Goal: Task Accomplishment & Management: Use online tool/utility

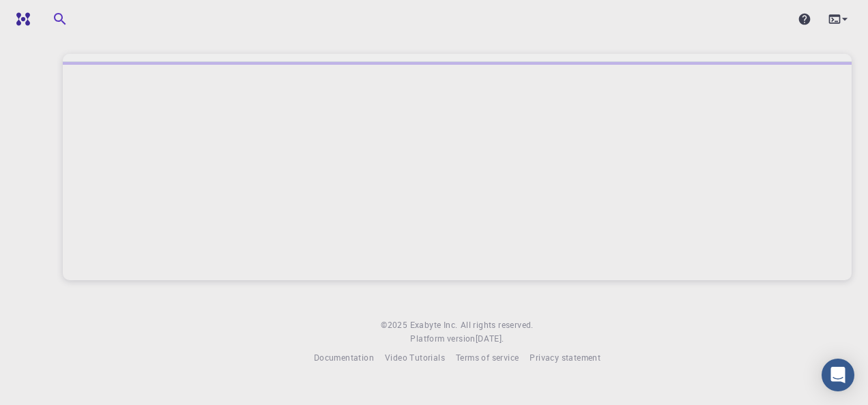
click at [606, 202] on div at bounding box center [457, 171] width 788 height 218
click at [850, 374] on div "Open Intercom Messenger" at bounding box center [837, 375] width 33 height 33
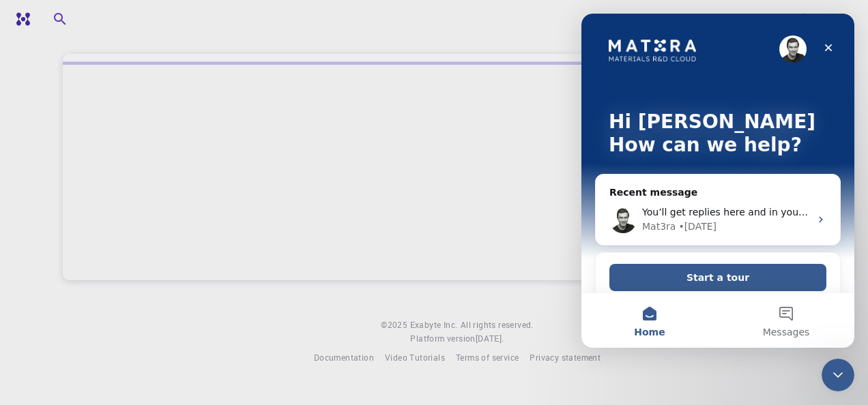
click at [815, 218] on icon "Intercom messenger" at bounding box center [820, 219] width 11 height 11
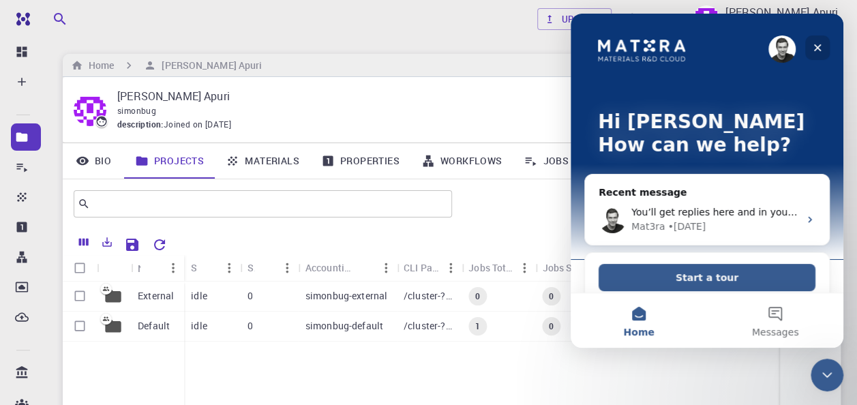
click at [814, 45] on icon "Close" at bounding box center [817, 47] width 11 height 11
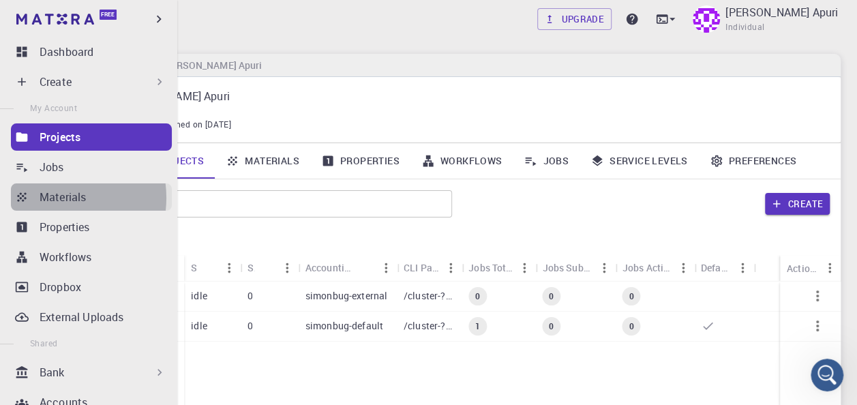
click at [53, 198] on p "Materials" at bounding box center [63, 197] width 46 height 16
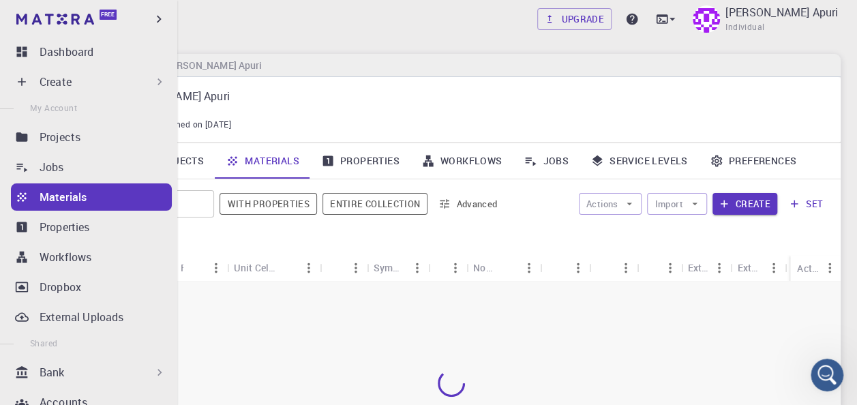
click at [327, 19] on div "Upgrade [PERSON_NAME] Apuri Individual" at bounding box center [451, 18] width 811 height 35
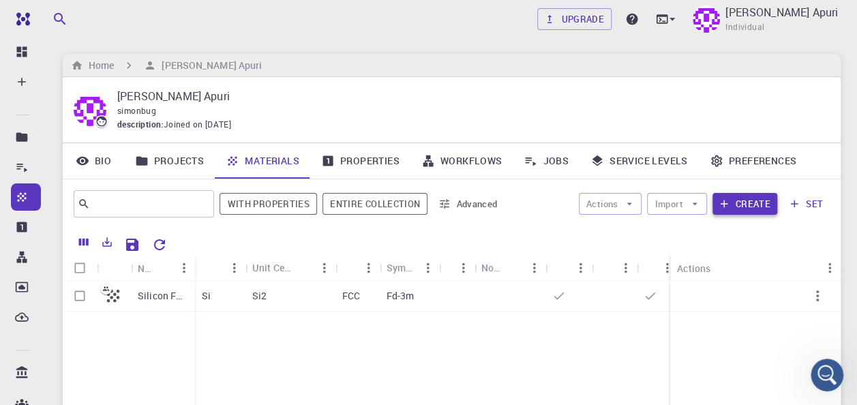
click at [742, 201] on button "Create" at bounding box center [745, 204] width 65 height 22
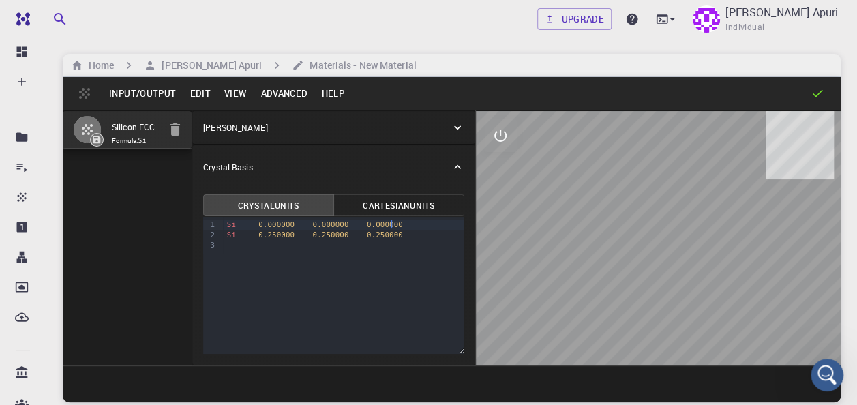
click at [401, 220] on div "Si 0.000000 0.000000 0.000000" at bounding box center [343, 225] width 241 height 10
click at [427, 239] on div "Si 0.250000 0.250000 0.250000" at bounding box center [343, 235] width 241 height 10
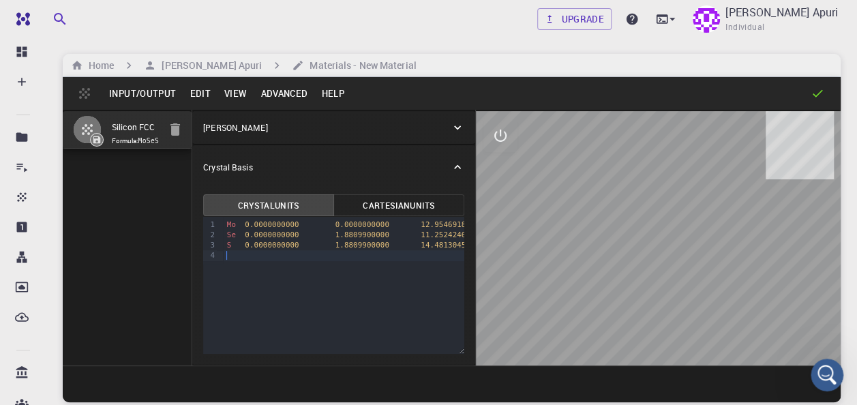
click at [412, 298] on div "9 1 2 3 4 › Mo 0.0000000000 0.0000000000 12.9546918464 Se 0.0000000000 1.880990…" at bounding box center [333, 285] width 261 height 137
click at [457, 162] on icon at bounding box center [458, 167] width 14 height 14
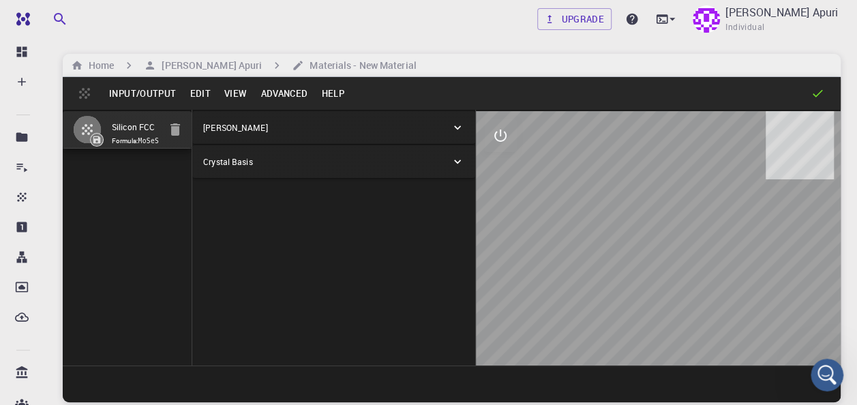
click at [457, 162] on icon at bounding box center [457, 162] width 7 height 4
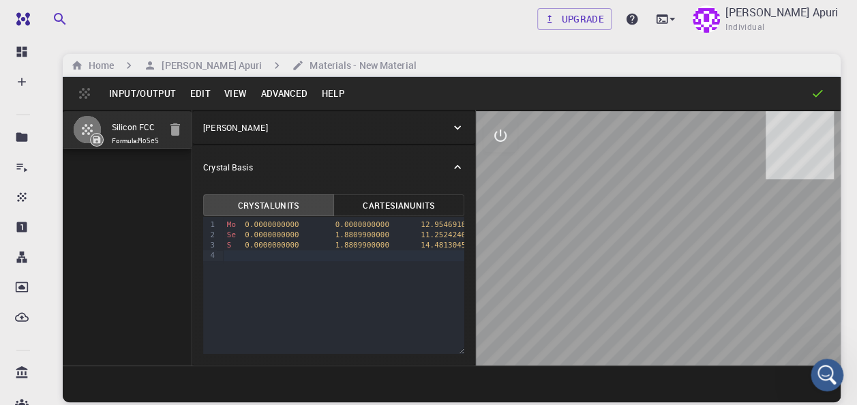
click at [457, 128] on icon at bounding box center [457, 127] width 7 height 4
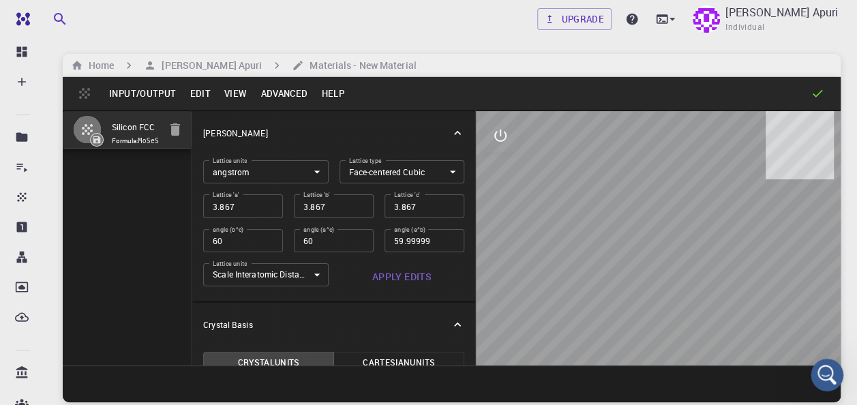
click at [250, 207] on input "3.867" at bounding box center [243, 205] width 80 height 23
type input "3.86"
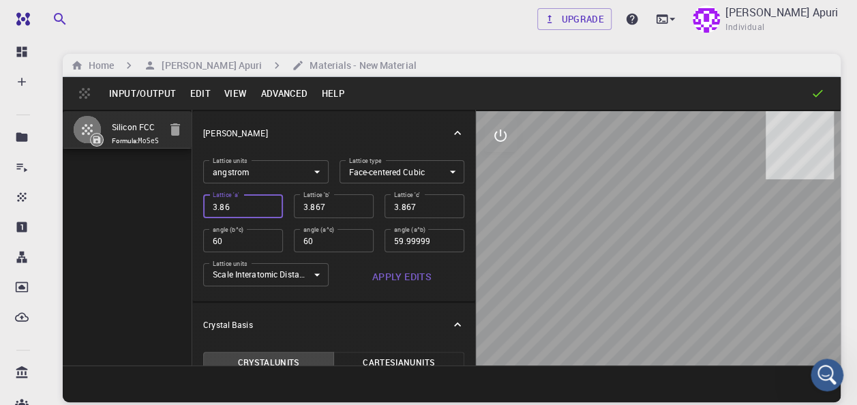
type input "60"
type input "3.8"
type input "3"
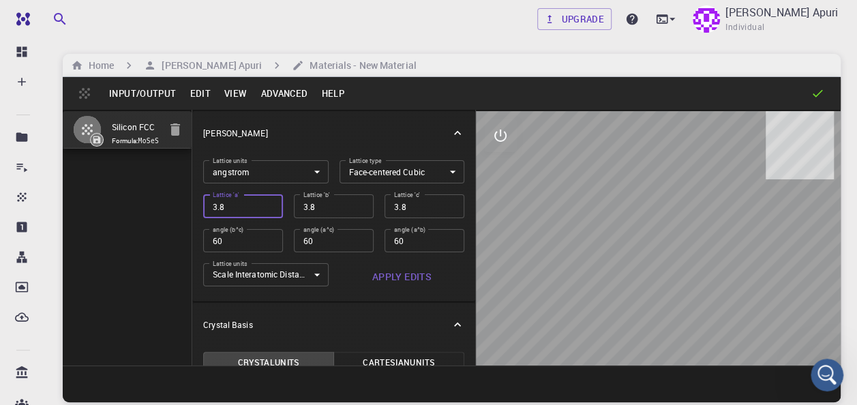
type input "3"
type input "3.2"
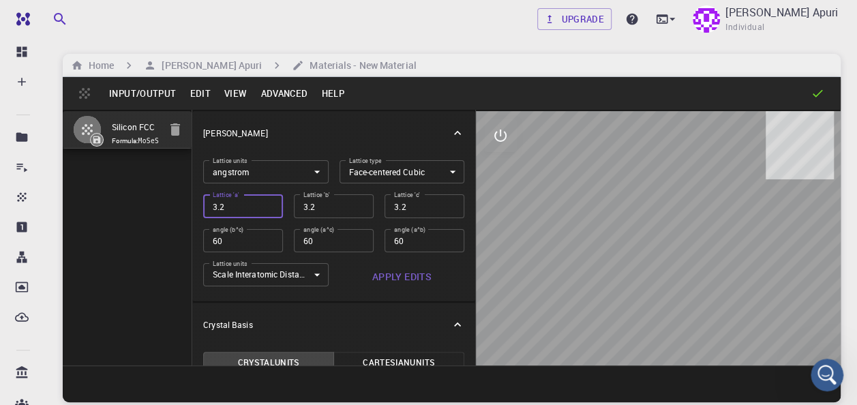
type input "3.25"
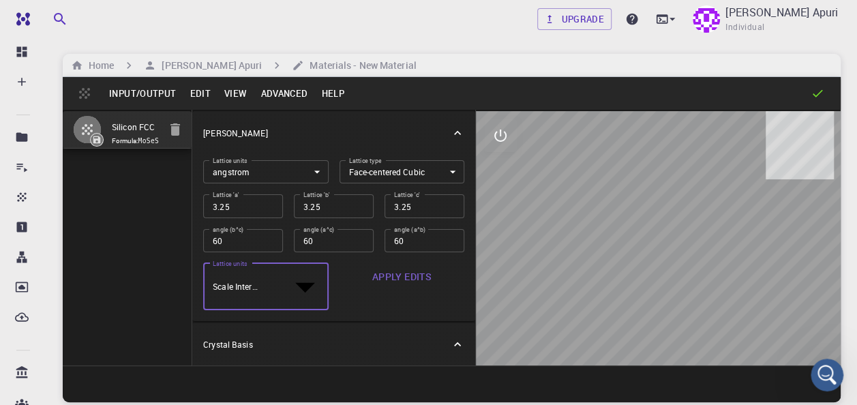
click at [312, 280] on body "Free Dashboard Create New Job New Material Create Material Upload File Import f…" at bounding box center [428, 277] width 857 height 555
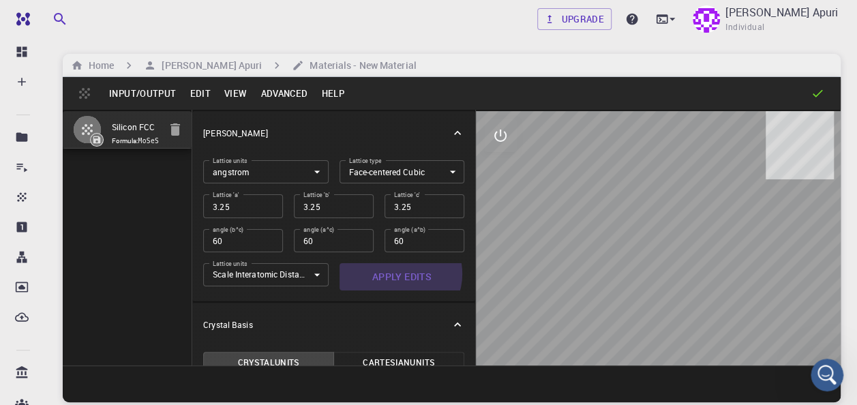
click at [394, 274] on button "Apply Edits" at bounding box center [402, 276] width 125 height 27
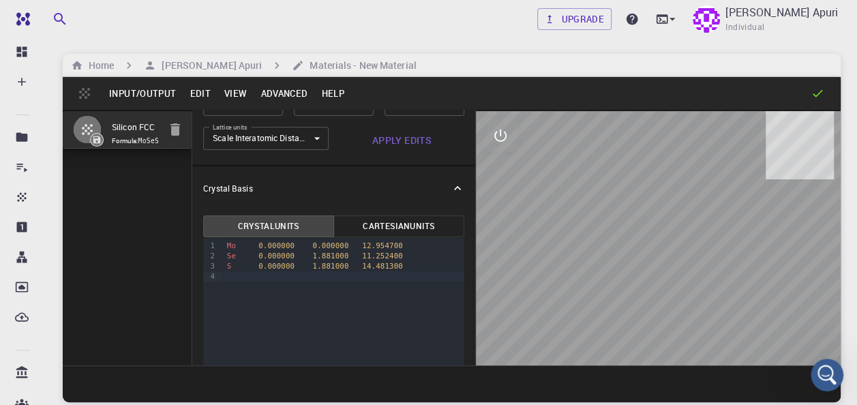
scroll to position [143, 0]
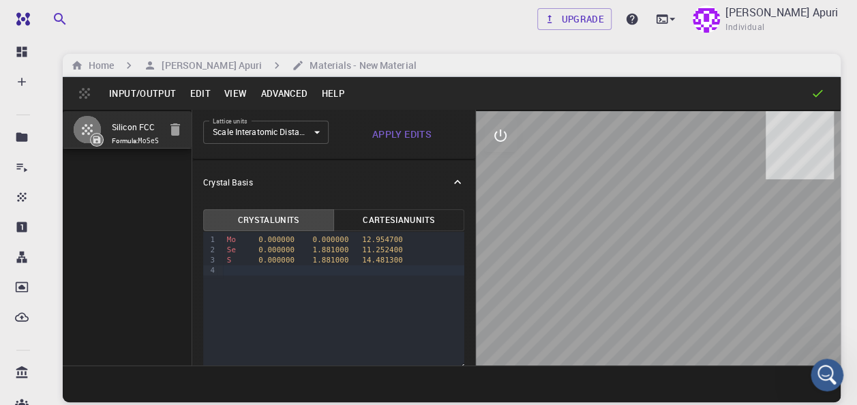
click at [666, 215] on div at bounding box center [658, 238] width 365 height 254
drag, startPoint x: 645, startPoint y: 209, endPoint x: 831, endPoint y: 252, distance: 191.1
click at [831, 252] on div at bounding box center [658, 238] width 365 height 254
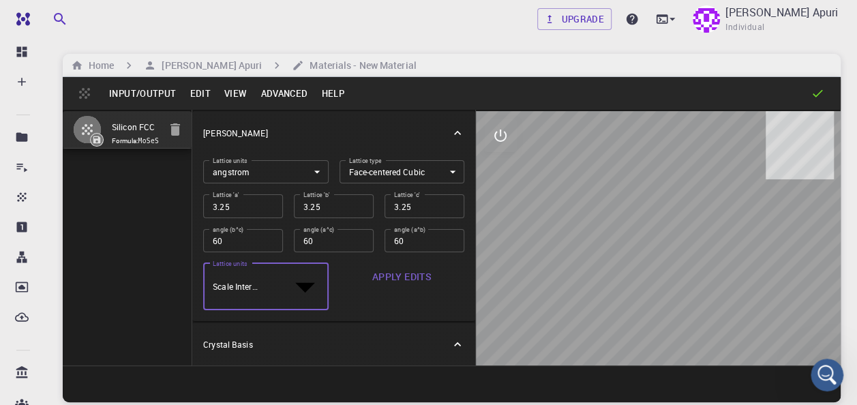
click at [315, 277] on body "Free Dashboard Create New Job New Material Create Material Upload File Import f…" at bounding box center [428, 277] width 857 height 555
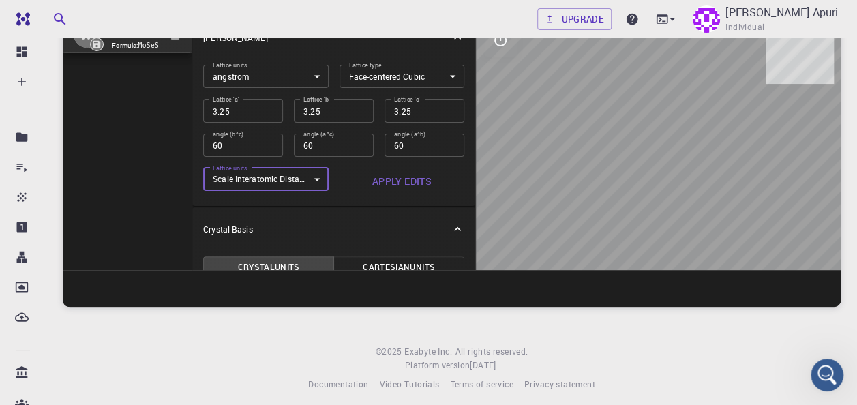
click at [321, 112] on input "3.25" at bounding box center [334, 110] width 80 height 23
type input "3.25"
type input "2.298097039"
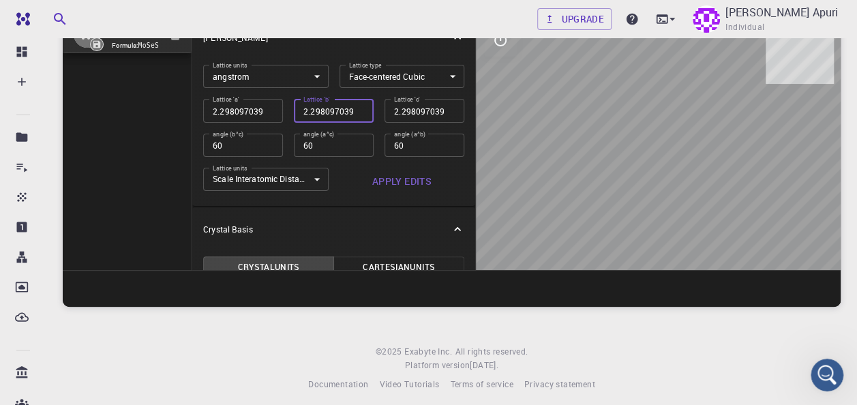
scroll to position [0, 2]
type input "1.625"
type input "1.149048519"
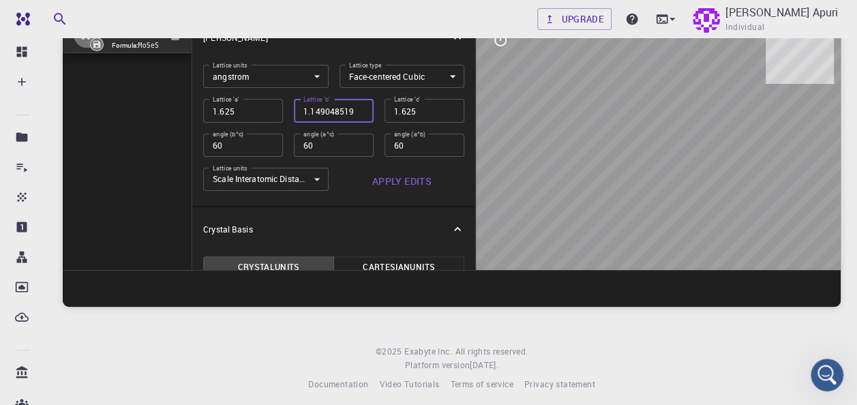
type input "1.149048519"
type input "0.8125"
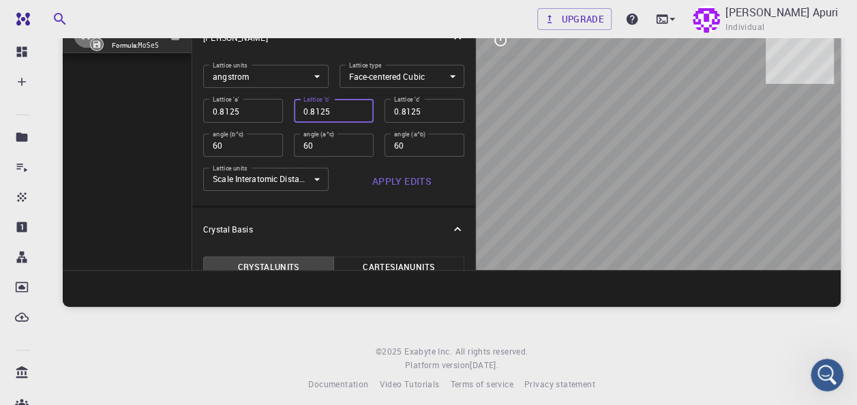
scroll to position [0, 0]
type input "0.57452426"
type input "0.40625"
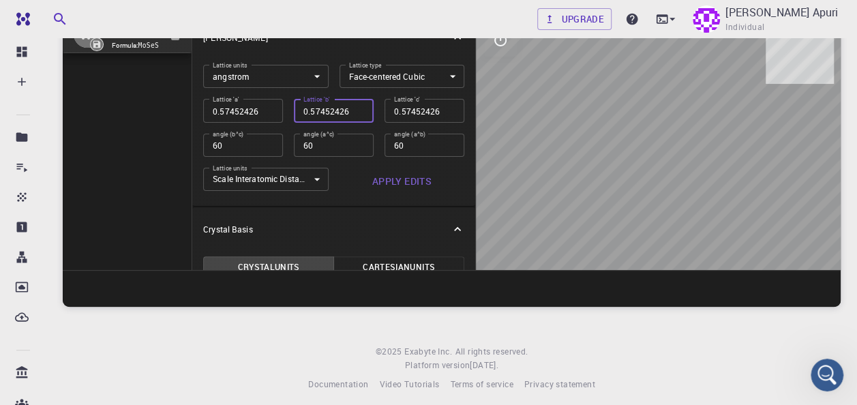
type input "0.40625"
type input "0.28726213"
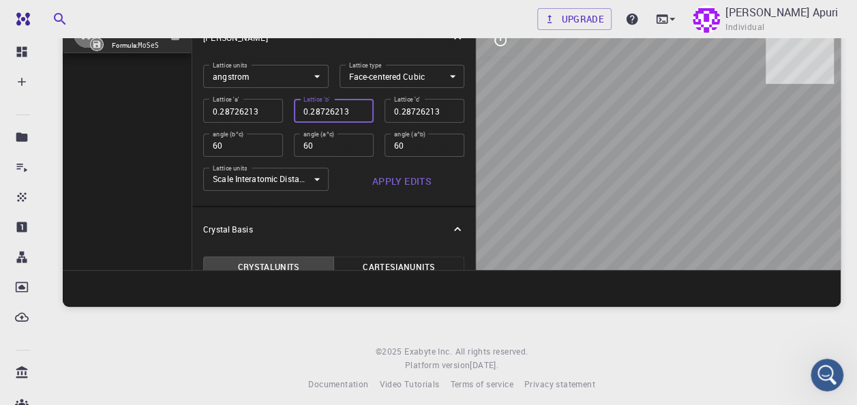
type input "0.203125"
type input "0.143631065"
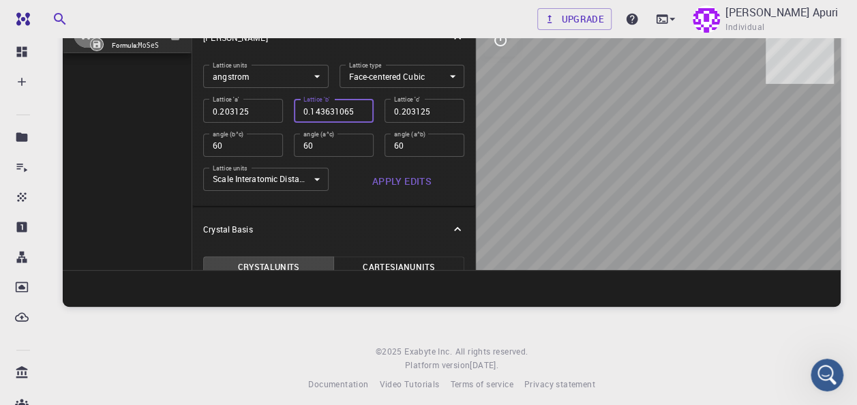
type input "0.143631065"
type input "0.1015625"
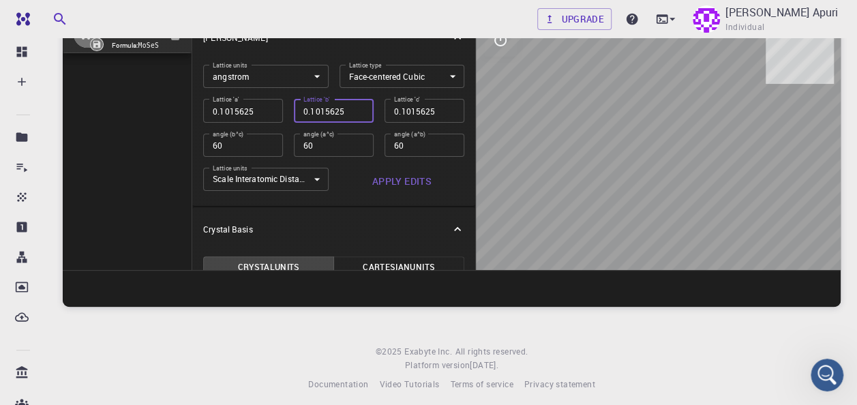
type input "0.071815532"
type input "0.05078125"
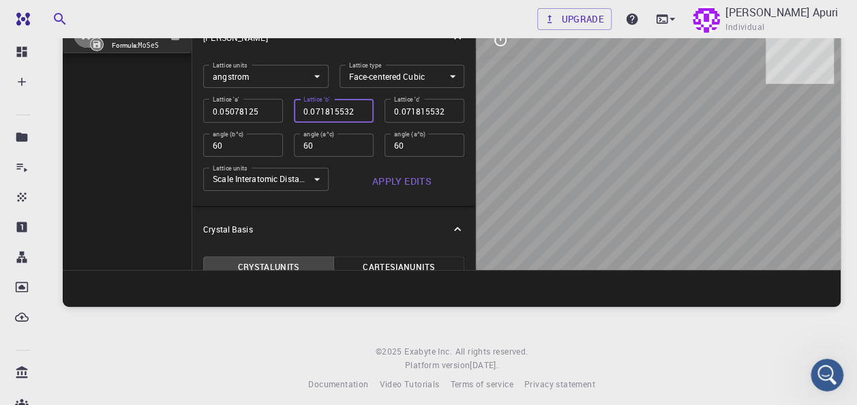
type input "0.05078125"
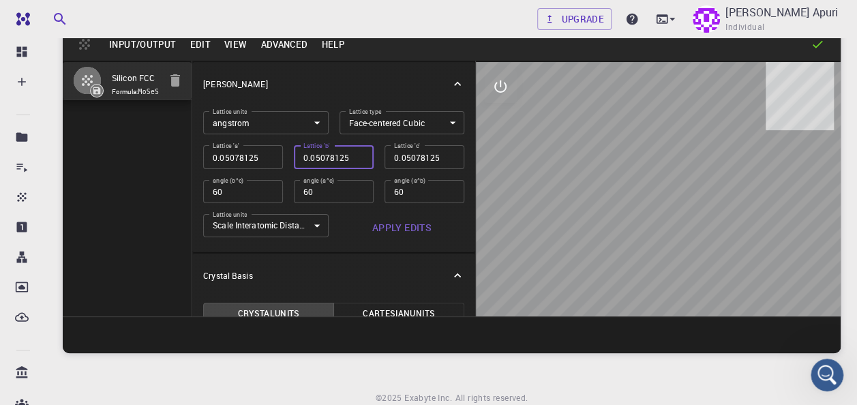
scroll to position [0, 0]
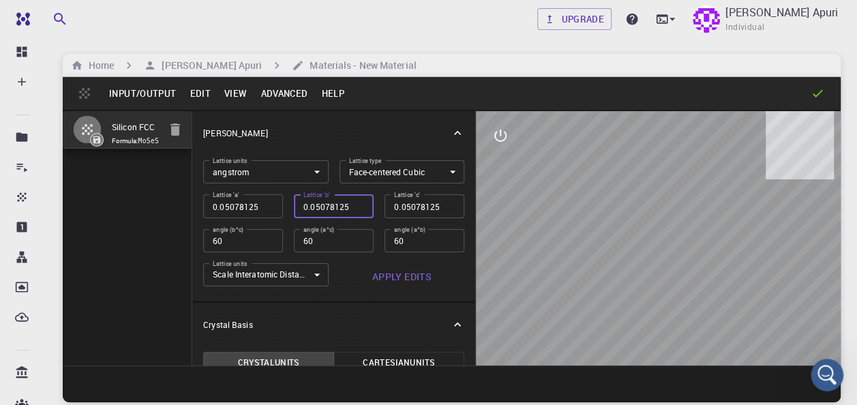
type input "0.05078125"
click at [174, 136] on icon "button" at bounding box center [176, 129] width 10 height 12
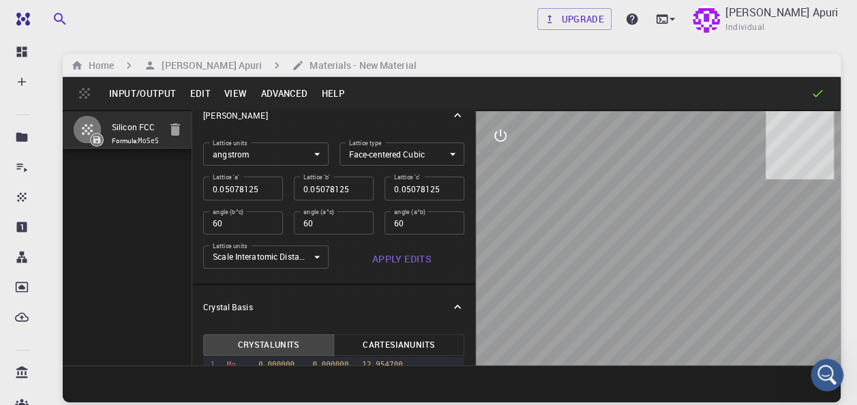
scroll to position [10, 0]
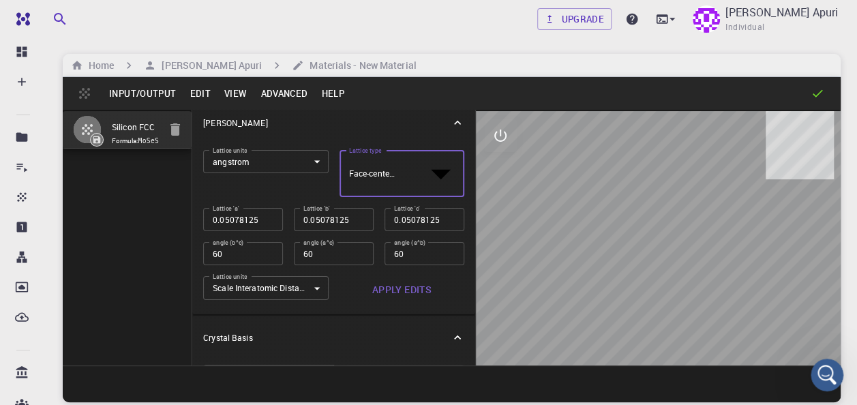
click at [439, 162] on body "Free Dashboard Create New Job New Material Create Material Upload File Import f…" at bounding box center [428, 351] width 857 height 703
type input "HEX"
type input "90"
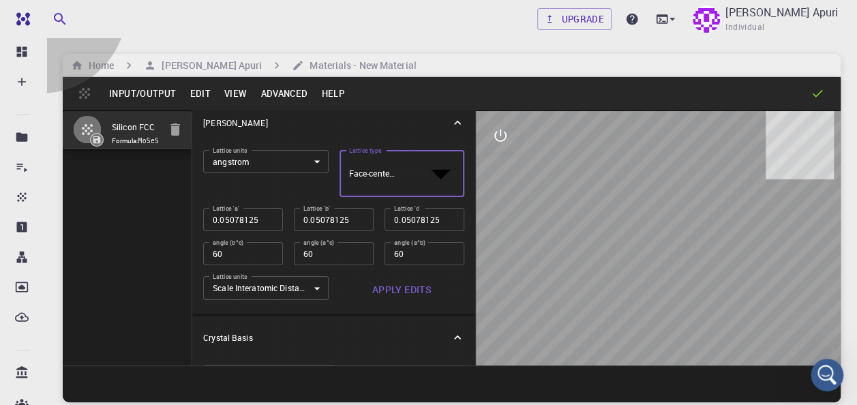
type input "120"
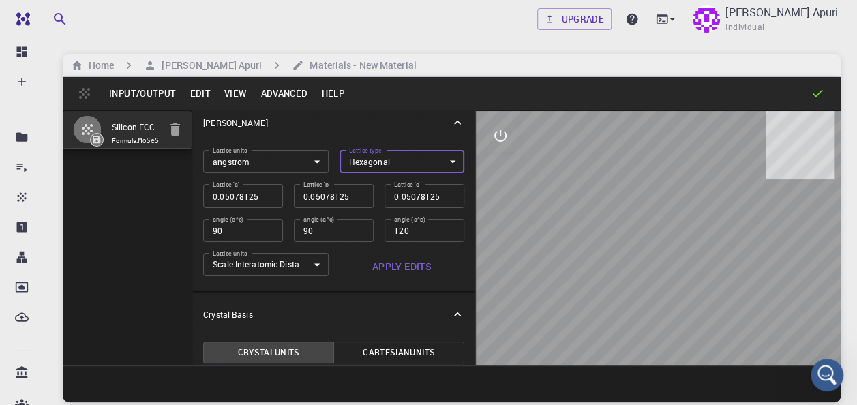
click at [270, 197] on input "0.05078125" at bounding box center [243, 195] width 80 height 23
type input "0.0507812"
type input "0.050781"
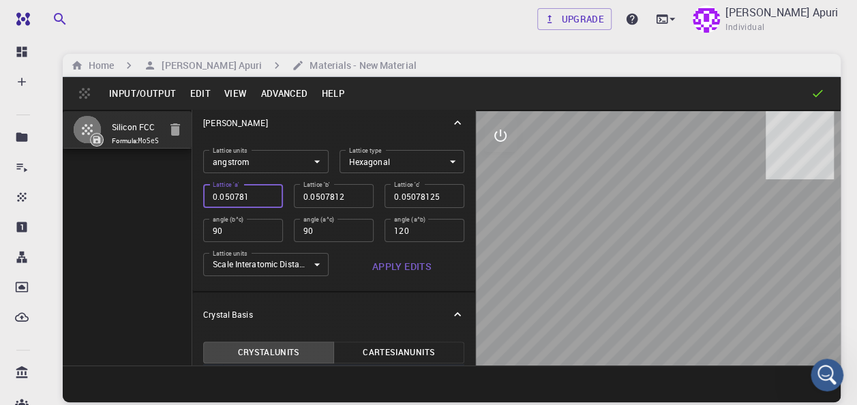
type input "0.050781"
type input "0.05078"
type input "0.0507"
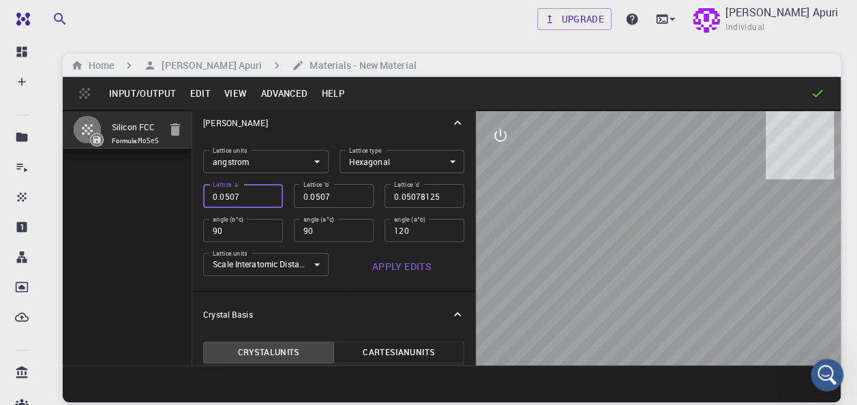
type input "0.050"
type input "0.05"
click at [225, 199] on input "0.05" at bounding box center [243, 195] width 80 height 23
type input "0.1"
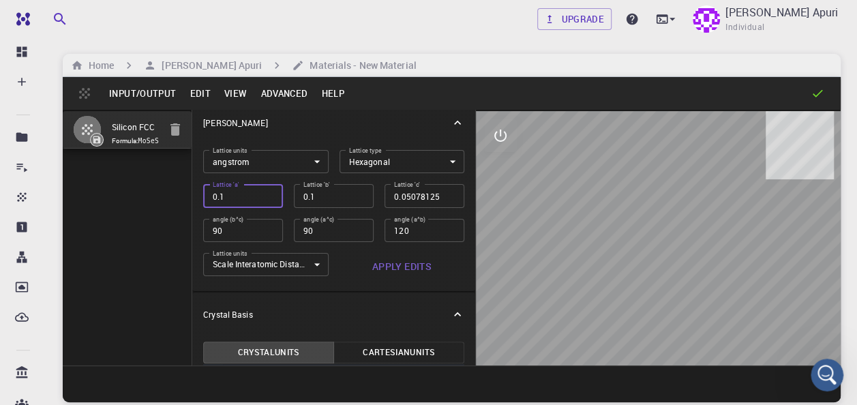
click at [265, 194] on input "0.1" at bounding box center [243, 195] width 80 height 23
type input "0.15"
click at [265, 194] on input "0.15" at bounding box center [243, 195] width 80 height 23
type input "0.2"
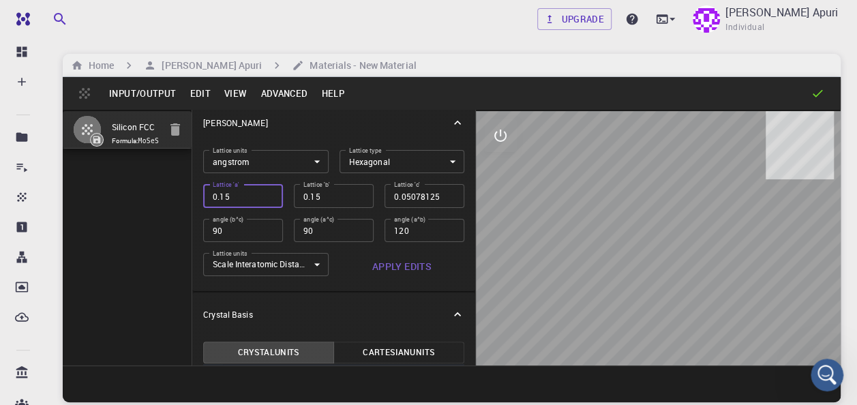
type input "0.2"
click at [265, 194] on input "0.2" at bounding box center [243, 195] width 80 height 23
type input "0.25"
click at [265, 194] on input "0.25" at bounding box center [243, 195] width 80 height 23
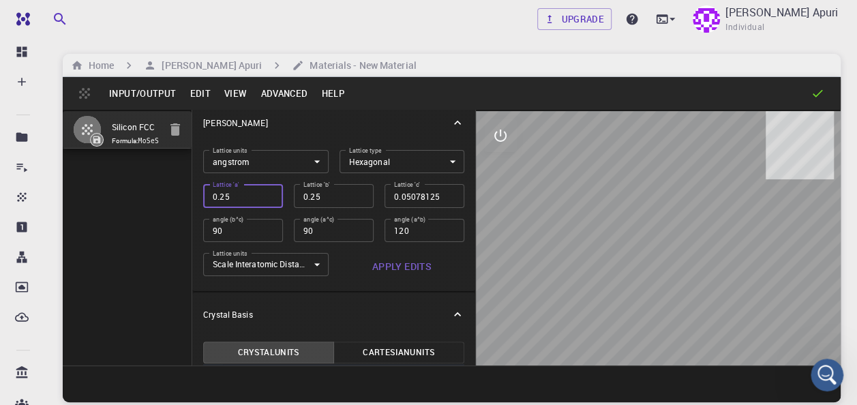
type input "0.3"
click at [265, 194] on input "0.3" at bounding box center [243, 195] width 80 height 23
type input "0.35"
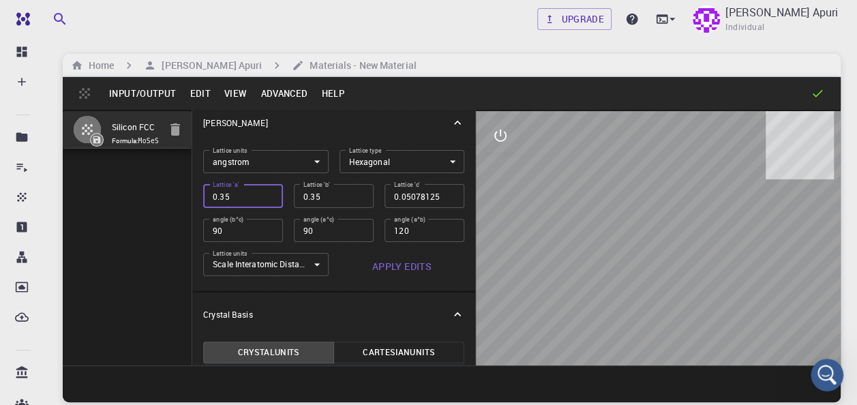
click at [265, 194] on input "0.35" at bounding box center [243, 195] width 80 height 23
type input "0.4"
click at [265, 194] on input "0.4" at bounding box center [243, 195] width 80 height 23
type input "0.45"
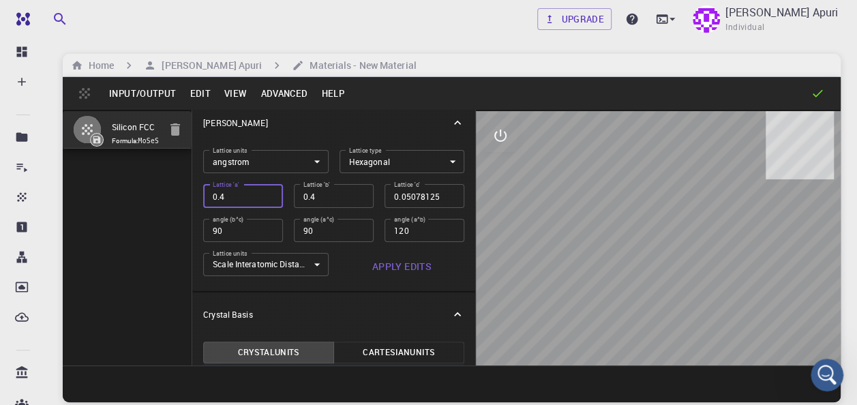
type input "0.45"
click at [265, 194] on input "0.45" at bounding box center [243, 195] width 80 height 23
type input "0.5"
click at [265, 194] on input "0.5" at bounding box center [243, 195] width 80 height 23
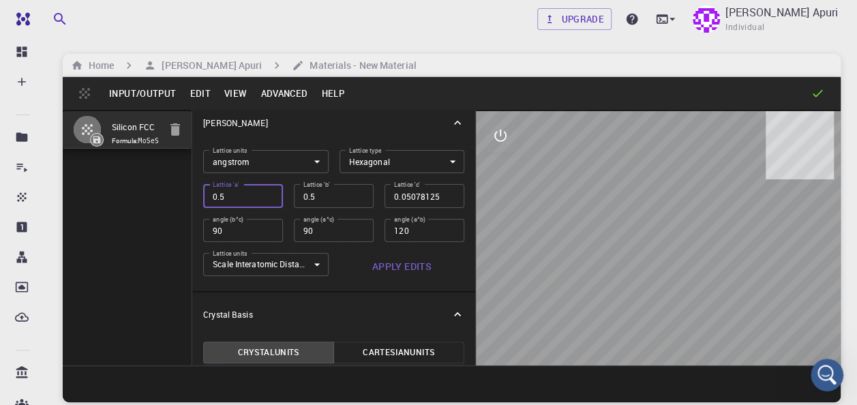
type input "0.55"
click at [265, 194] on input "0.55" at bounding box center [243, 195] width 80 height 23
type input "0.6"
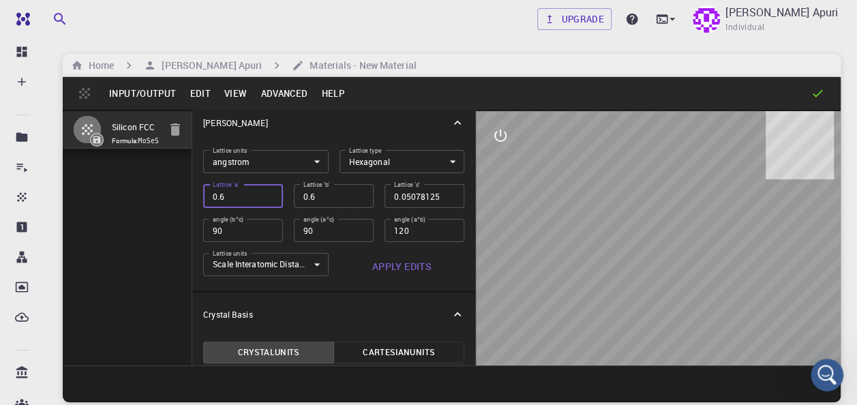
click at [265, 194] on input "0.6" at bounding box center [243, 195] width 80 height 23
type input "0.65"
click at [265, 194] on input "0.65" at bounding box center [243, 195] width 80 height 23
type input "0.65"
type input "0.7"
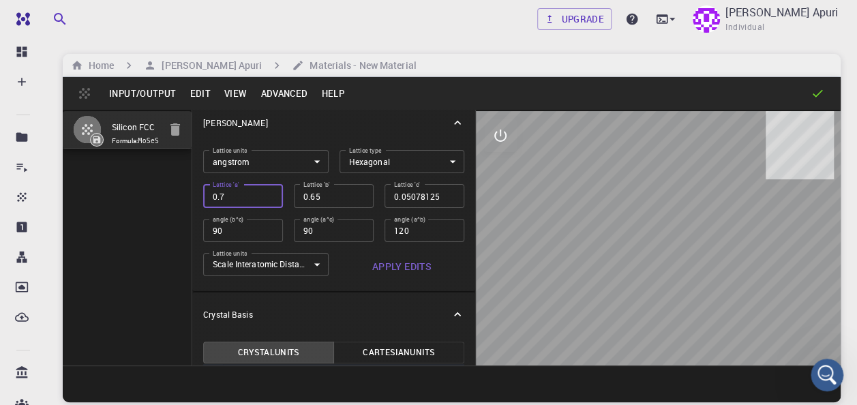
click at [265, 194] on input "0.7" at bounding box center [243, 195] width 80 height 23
type input "0.7"
type input "0.75"
click at [265, 194] on input "0.75" at bounding box center [243, 195] width 80 height 23
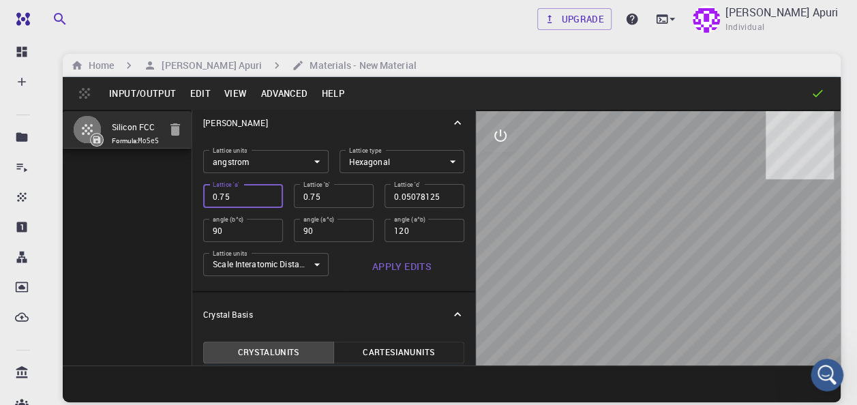
type input "0.8"
click at [265, 194] on input "0.8" at bounding box center [243, 195] width 80 height 23
type input "0.85"
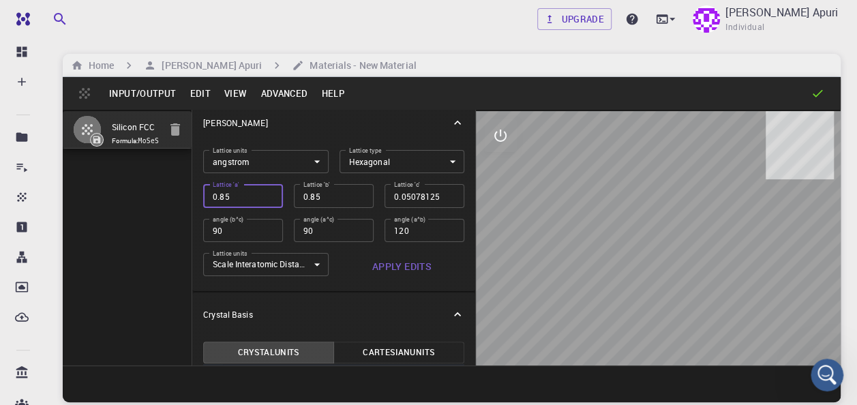
click at [265, 194] on input "0.85" at bounding box center [243, 195] width 80 height 23
type input "0.9"
click at [265, 194] on input "0.9" at bounding box center [243, 195] width 80 height 23
type input "0.95"
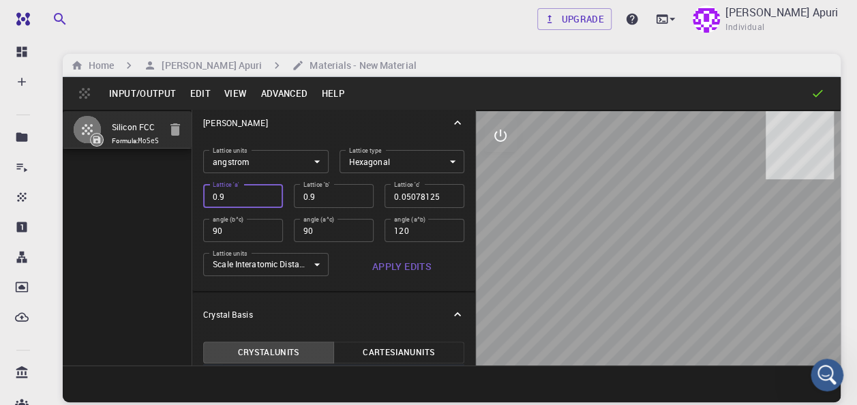
type input "0.95"
click at [265, 194] on input "0.95" at bounding box center [243, 195] width 80 height 23
type input "1"
click at [265, 194] on input "1" at bounding box center [243, 195] width 80 height 23
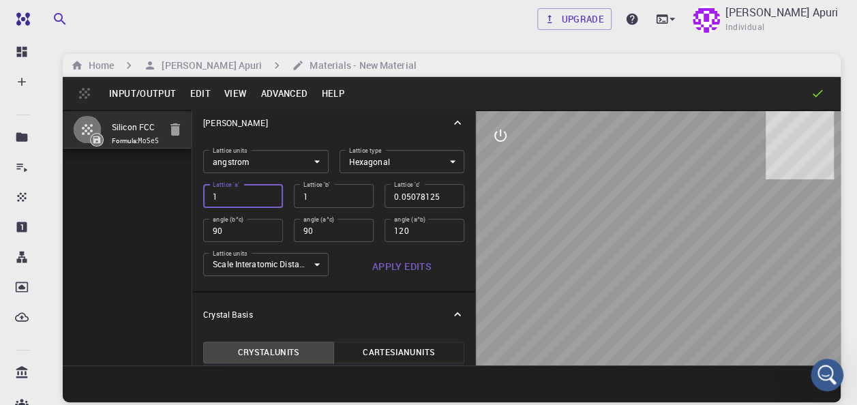
type input "1.05"
click at [265, 194] on input "1.05" at bounding box center [243, 195] width 80 height 23
type input "1.1"
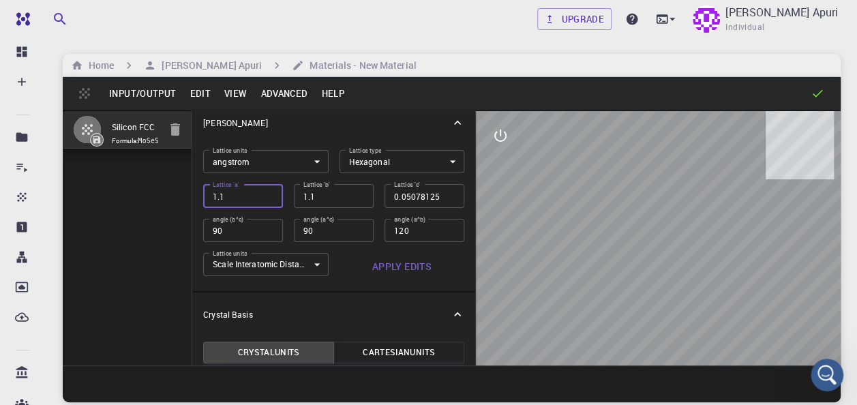
click at [265, 194] on input "1.1" at bounding box center [243, 195] width 80 height 23
type input "1.15"
click at [265, 194] on input "1.15" at bounding box center [243, 195] width 80 height 23
type input "1.15"
type input "1.2"
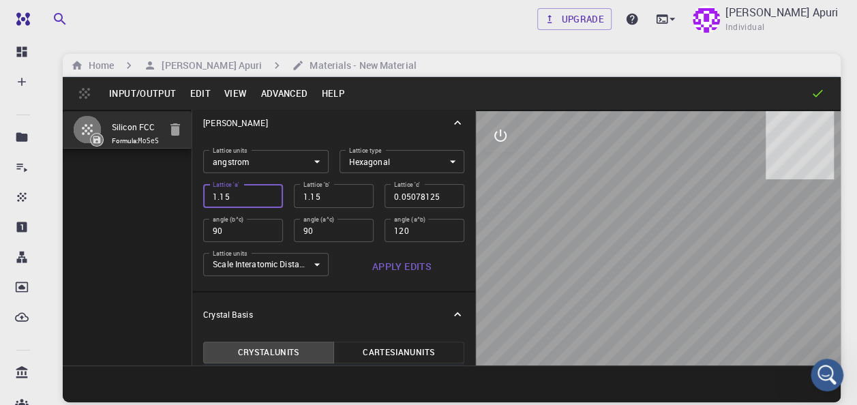
type input "1.2"
click at [265, 194] on input "1.2" at bounding box center [243, 195] width 80 height 23
type input "1.25"
click at [265, 194] on input "1.25" at bounding box center [243, 195] width 80 height 23
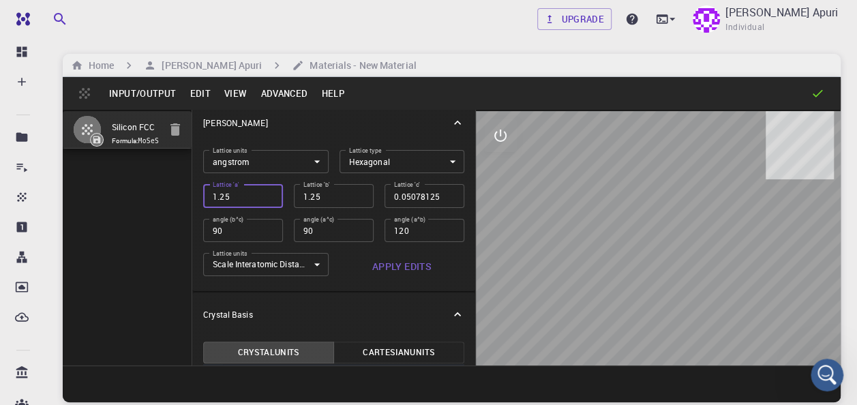
type input "1.3"
click at [265, 194] on input "1.3" at bounding box center [243, 195] width 80 height 23
type input "1.35"
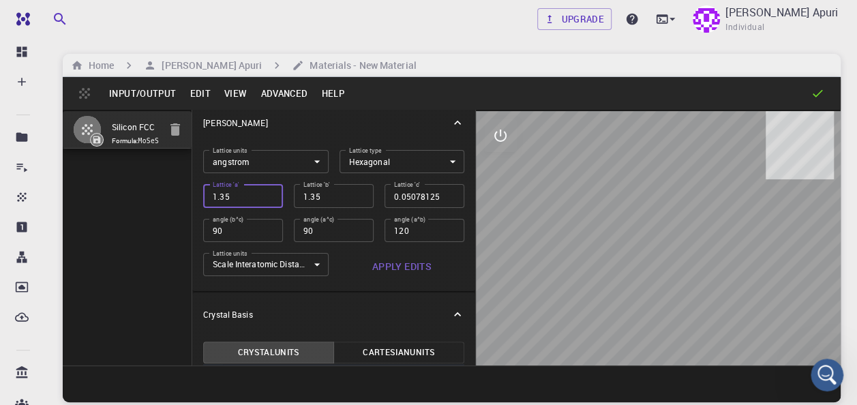
click at [265, 194] on input "1.35" at bounding box center [243, 195] width 80 height 23
type input "1.4"
click at [265, 194] on input "1.4" at bounding box center [243, 195] width 80 height 23
type input "1.45"
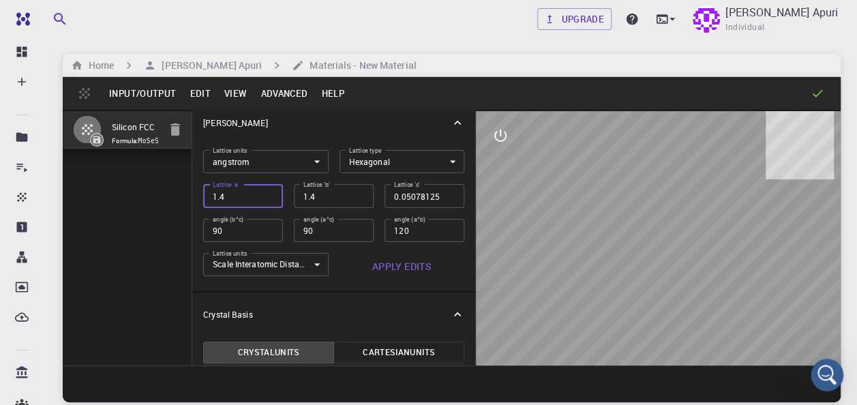
type input "1.45"
click at [265, 194] on input "1.45" at bounding box center [243, 195] width 80 height 23
type input "1.5"
click at [265, 194] on input "1.5" at bounding box center [243, 195] width 80 height 23
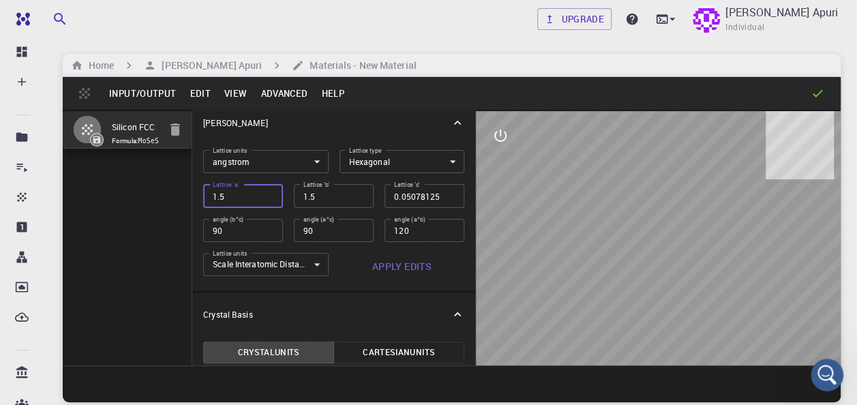
type input "1.55"
click at [265, 194] on input "1.55" at bounding box center [243, 195] width 80 height 23
type input "1.6"
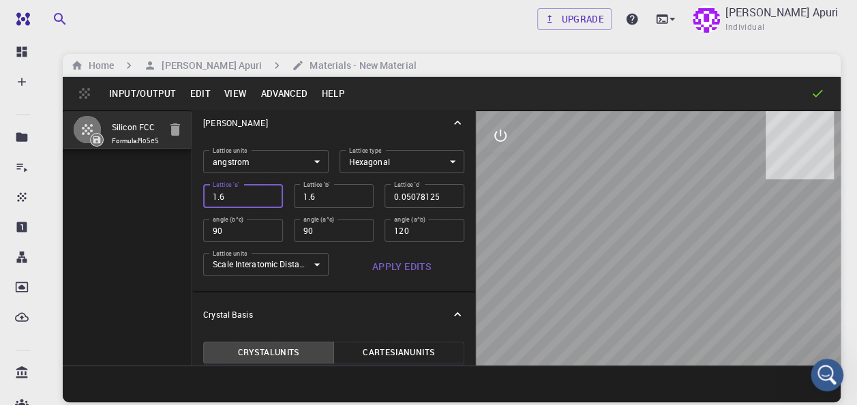
click at [265, 194] on input "1.6" at bounding box center [243, 195] width 80 height 23
type input "1.65"
click at [265, 194] on input "1.65" at bounding box center [243, 195] width 80 height 23
type input "1.7"
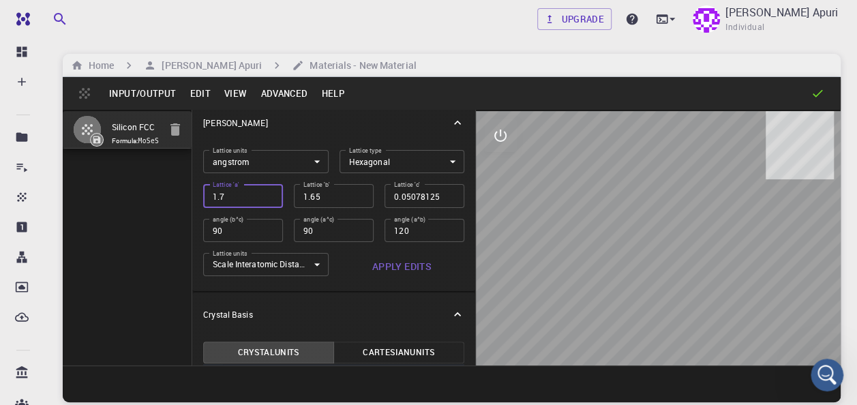
type input "1.7"
click at [265, 194] on input "1.7" at bounding box center [243, 195] width 80 height 23
type input "1.75"
click at [265, 194] on input "1.75" at bounding box center [243, 195] width 80 height 23
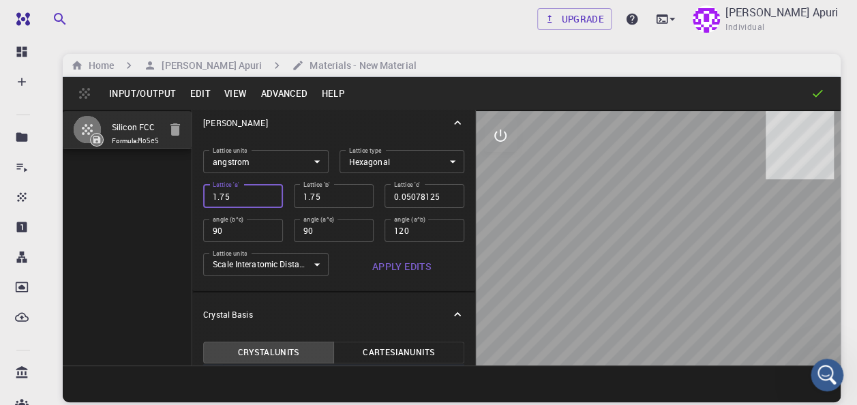
type input "1.8"
click at [265, 194] on input "1.8" at bounding box center [243, 195] width 80 height 23
type input "1.85"
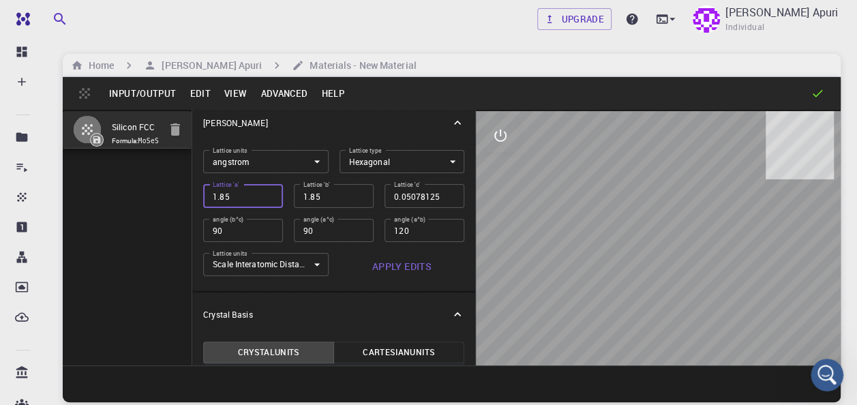
click at [265, 194] on input "1.85" at bounding box center [243, 195] width 80 height 23
type input "1.9"
click at [265, 194] on input "1.9" at bounding box center [243, 195] width 80 height 23
type input "1.95"
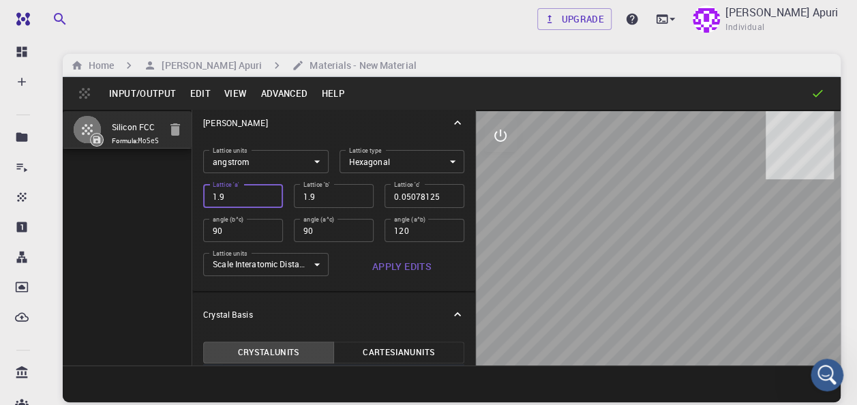
type input "1.95"
click at [265, 194] on input "1.95" at bounding box center [243, 195] width 80 height 23
type input "2"
click at [265, 194] on input "2" at bounding box center [243, 195] width 80 height 23
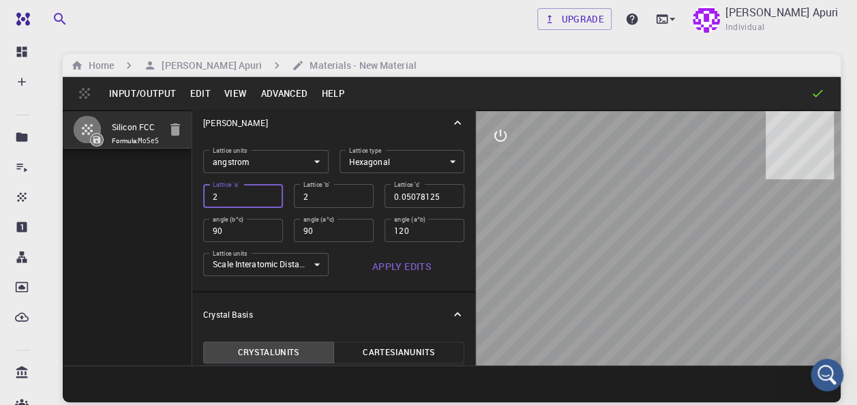
type input "2.05"
click at [265, 194] on input "2.05" at bounding box center [243, 195] width 80 height 23
type input "2.1"
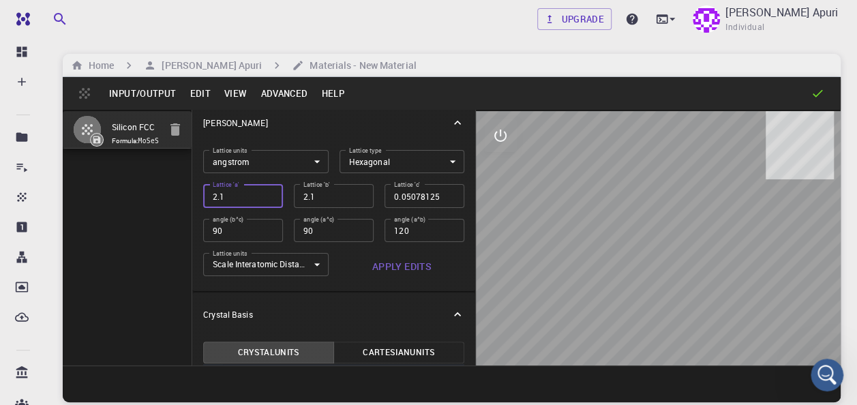
click at [265, 194] on input "2.1" at bounding box center [243, 195] width 80 height 23
type input "2.15"
click at [265, 194] on input "2.15" at bounding box center [243, 195] width 80 height 23
type input "2.2"
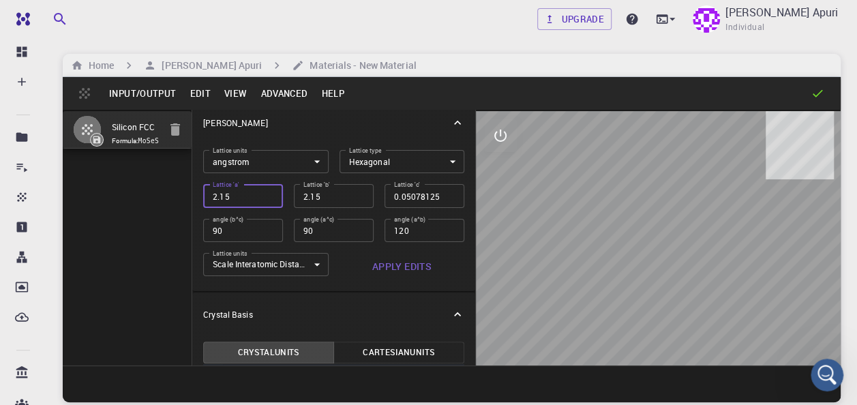
type input "2.2"
click at [265, 194] on input "2.2" at bounding box center [243, 195] width 80 height 23
type input "2.25"
click at [265, 194] on input "2.25" at bounding box center [243, 195] width 80 height 23
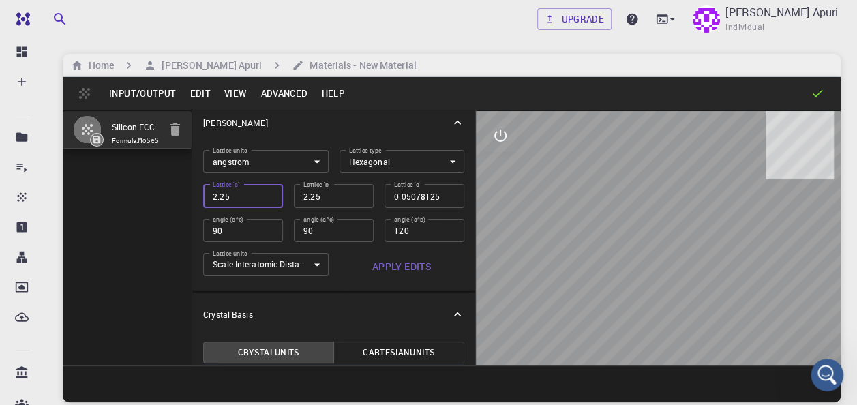
type input "2.3"
click at [265, 194] on input "2.3" at bounding box center [243, 195] width 80 height 23
type input "2.35"
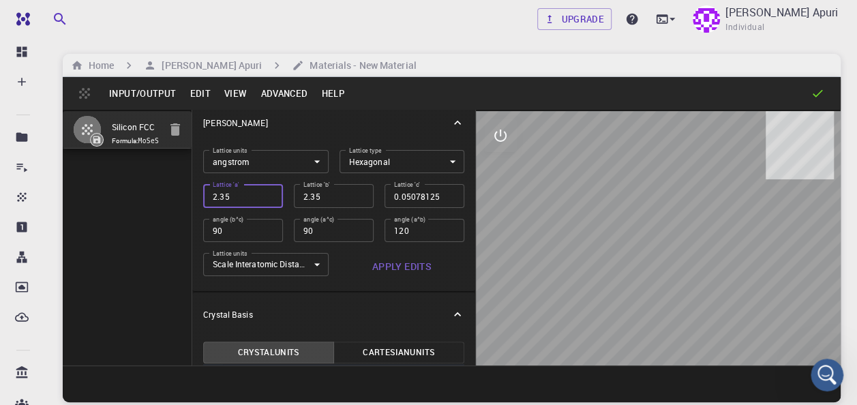
click at [265, 194] on input "2.35" at bounding box center [243, 195] width 80 height 23
type input "2.4"
click at [265, 194] on input "2.4" at bounding box center [243, 195] width 80 height 23
type input "2.45"
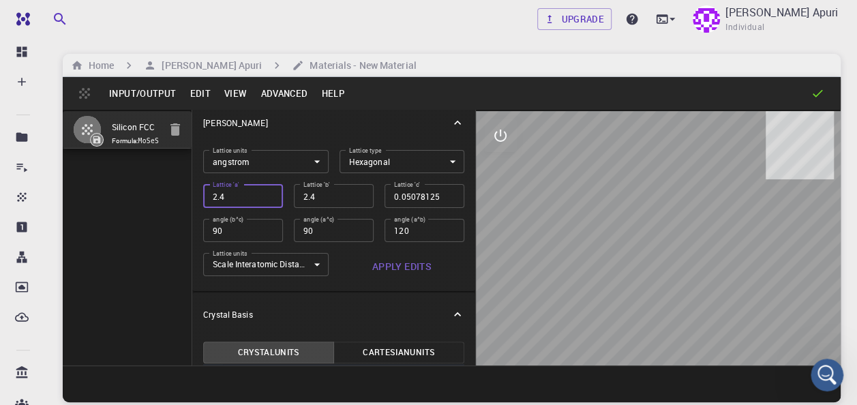
type input "2.45"
click at [265, 194] on input "2.45" at bounding box center [243, 195] width 80 height 23
type input "2.5"
click at [265, 194] on input "2.5" at bounding box center [243, 195] width 80 height 23
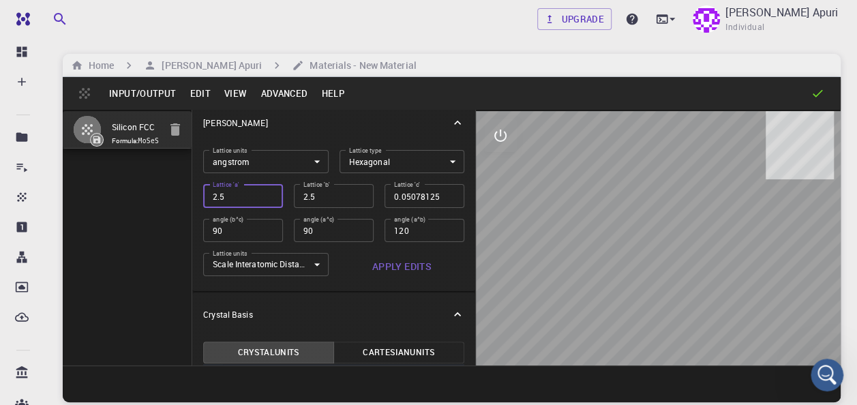
type input "2.55"
click at [265, 194] on input "2.55" at bounding box center [243, 195] width 80 height 23
type input "2.6"
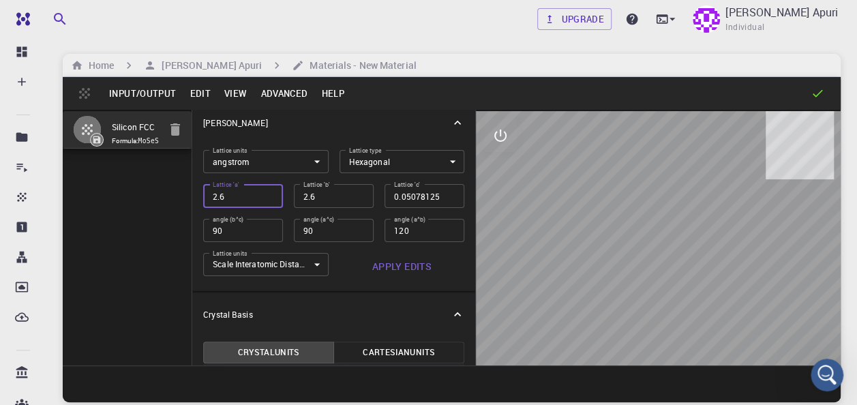
click at [265, 194] on input "2.6" at bounding box center [243, 195] width 80 height 23
type input "2.65"
click at [265, 194] on input "2.65" at bounding box center [243, 195] width 80 height 23
type input "2.7"
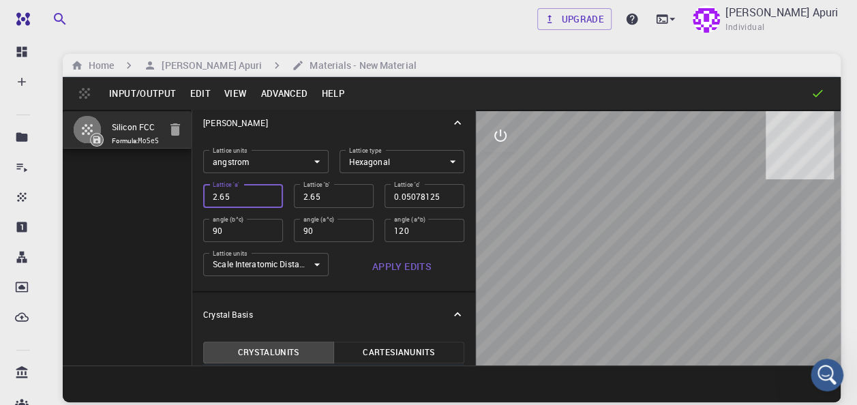
type input "2.7"
click at [265, 194] on input "2.7" at bounding box center [243, 195] width 80 height 23
type input "2.75"
click at [265, 194] on input "2.75" at bounding box center [243, 195] width 80 height 23
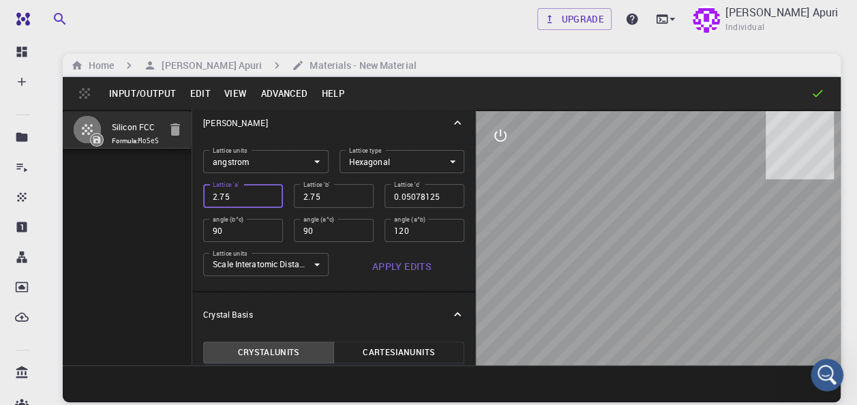
type input "2.8"
click at [265, 194] on input "2.8" at bounding box center [243, 195] width 80 height 23
type input "2.85"
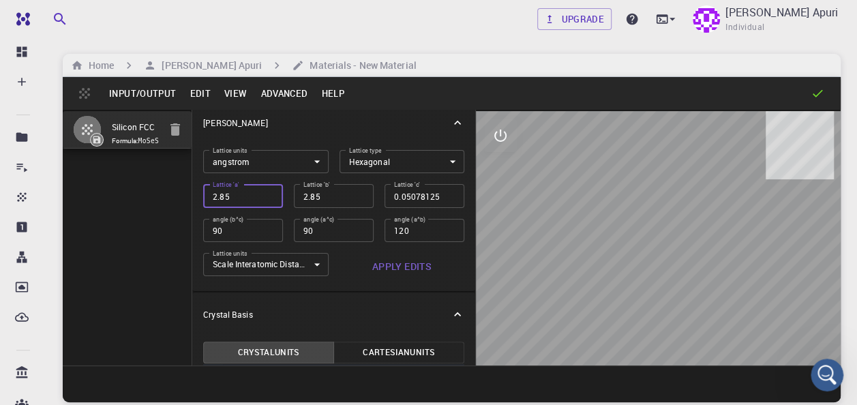
click at [265, 194] on input "2.85" at bounding box center [243, 195] width 80 height 23
type input "2.9"
click at [265, 194] on input "2.9" at bounding box center [243, 195] width 80 height 23
type input "2.95"
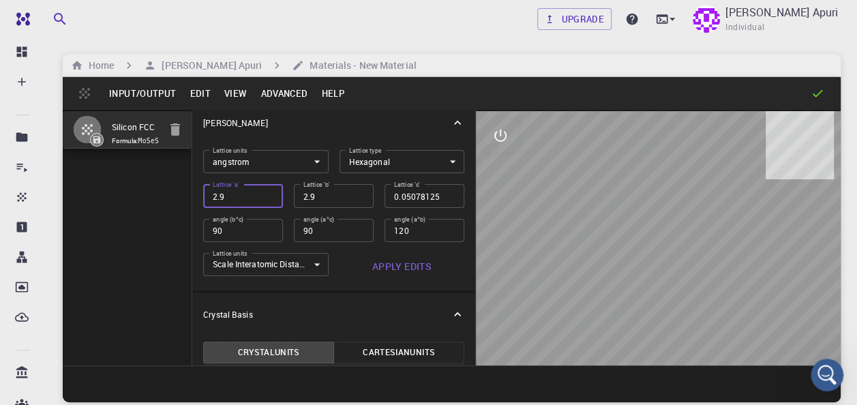
type input "2.95"
click at [265, 194] on input "2.95" at bounding box center [243, 195] width 80 height 23
type input "3"
click at [265, 194] on input "3" at bounding box center [243, 195] width 80 height 23
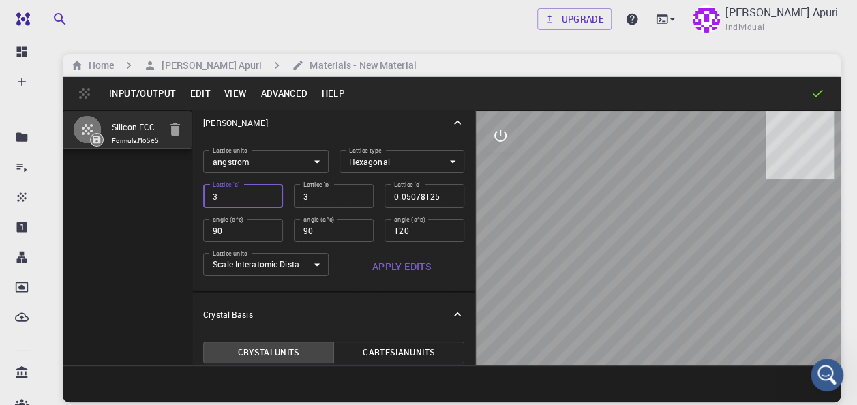
type input "3.05"
click at [265, 194] on input "3.05" at bounding box center [243, 195] width 80 height 23
type input "3.1"
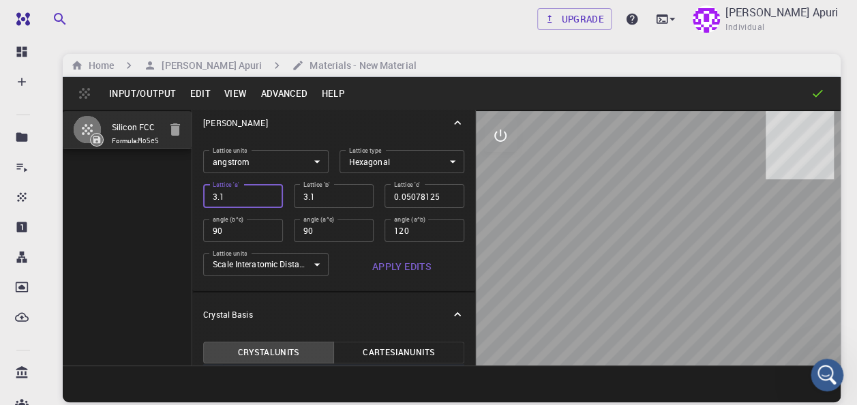
click at [265, 194] on input "3.1" at bounding box center [243, 195] width 80 height 23
type input "3.15"
click at [265, 194] on input "3.15" at bounding box center [243, 195] width 80 height 23
type input "3.2"
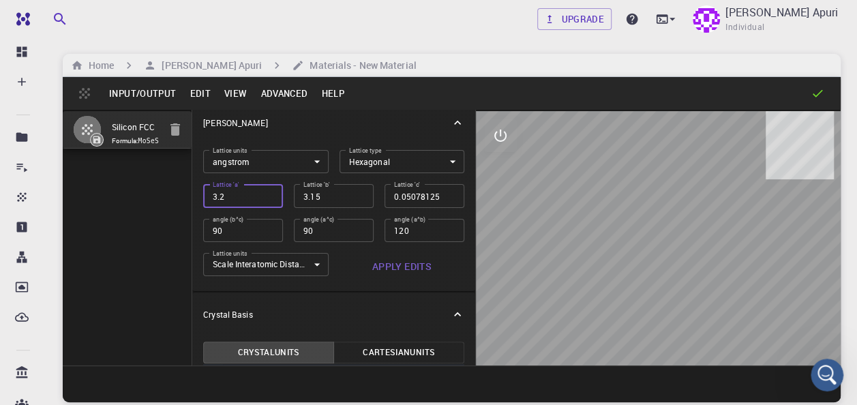
type input "3.2"
click at [265, 194] on input "3.2" at bounding box center [243, 195] width 80 height 23
type input "3.25"
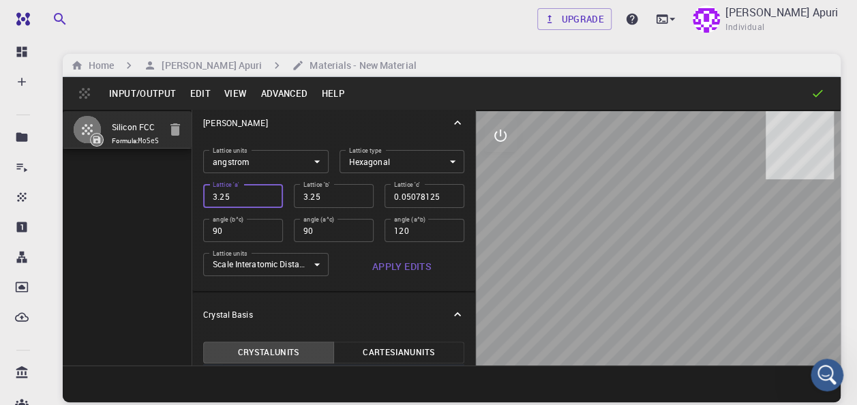
click at [265, 194] on input "3.25" at bounding box center [243, 195] width 80 height 23
click at [283, 220] on div "angle (a^c) 90 angle (a^c)" at bounding box center [328, 225] width 91 height 34
click at [441, 192] on input "0.1" at bounding box center [425, 195] width 80 height 23
click at [441, 192] on input "0.15" at bounding box center [425, 195] width 80 height 23
click at [441, 192] on input "0.2" at bounding box center [425, 195] width 80 height 23
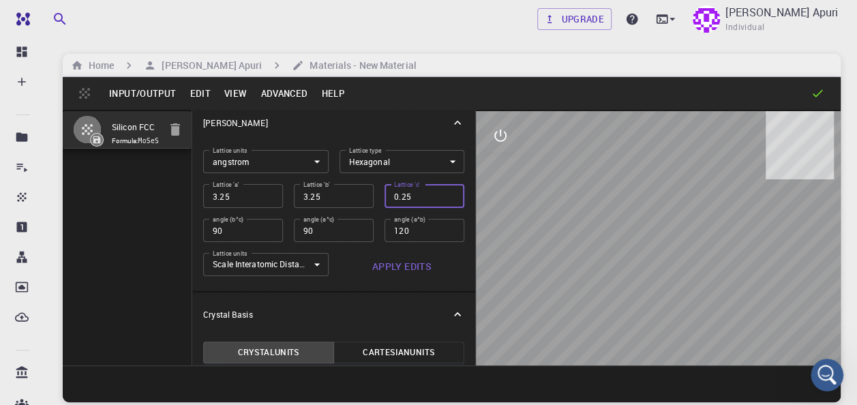
click at [441, 192] on input "0.25" at bounding box center [425, 195] width 80 height 23
click at [441, 192] on input "0.3" at bounding box center [425, 195] width 80 height 23
click at [441, 192] on input "0.35" at bounding box center [425, 195] width 80 height 23
type input "20.45"
click at [441, 192] on input "20.45" at bounding box center [425, 195] width 80 height 23
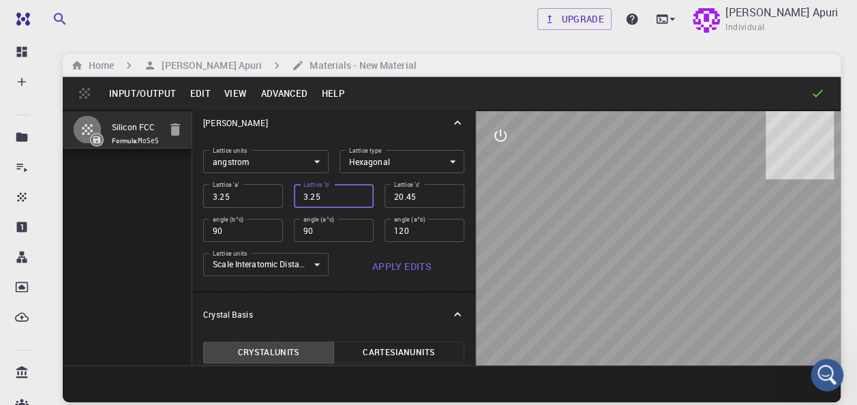
click at [352, 198] on input "3.25" at bounding box center [334, 195] width 80 height 23
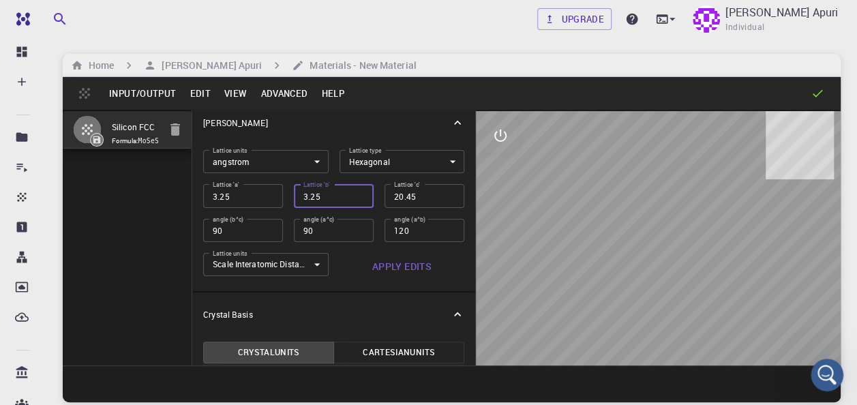
type input "3.25"
click at [352, 198] on input "3.25" at bounding box center [334, 195] width 80 height 23
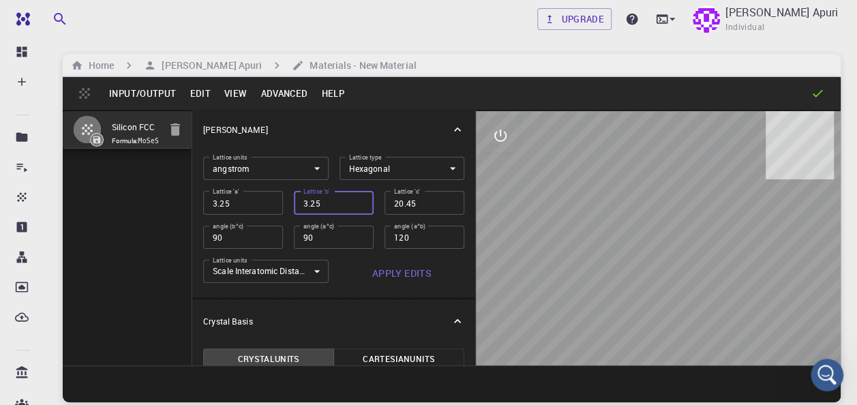
scroll to position [0, 0]
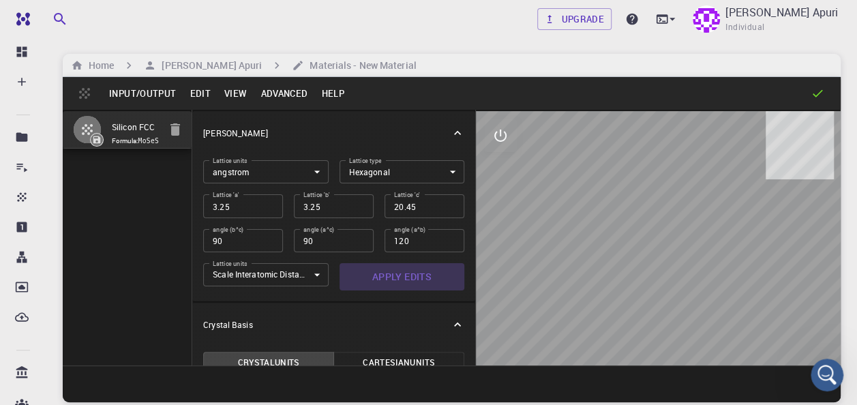
click at [408, 273] on button "Apply Edits" at bounding box center [402, 276] width 125 height 27
click at [239, 90] on button "View" at bounding box center [236, 94] width 37 height 22
click at [200, 88] on button "Edit" at bounding box center [200, 94] width 35 height 22
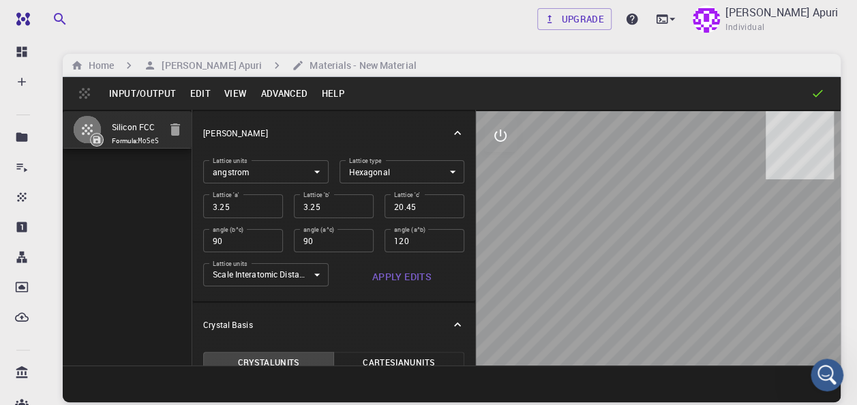
click at [229, 91] on button "View" at bounding box center [236, 94] width 37 height 22
click at [280, 95] on button "Advanced" at bounding box center [284, 94] width 61 height 22
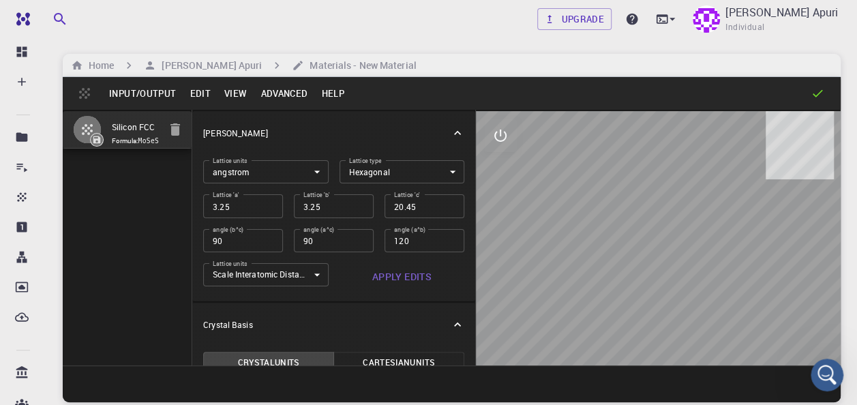
click at [151, 93] on button "Input/Output" at bounding box center [142, 94] width 80 height 22
click at [87, 130] on icon "button" at bounding box center [87, 129] width 16 height 16
click at [821, 95] on icon at bounding box center [818, 94] width 14 height 14
click at [87, 134] on icon "button" at bounding box center [87, 129] width 16 height 16
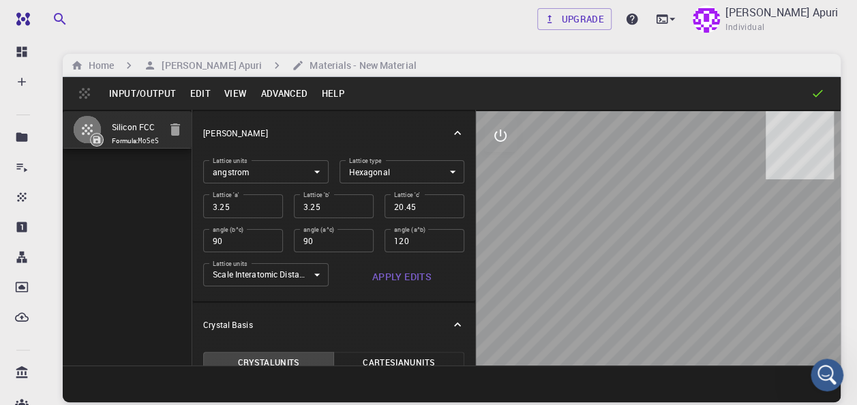
click at [96, 139] on div at bounding box center [97, 140] width 14 height 14
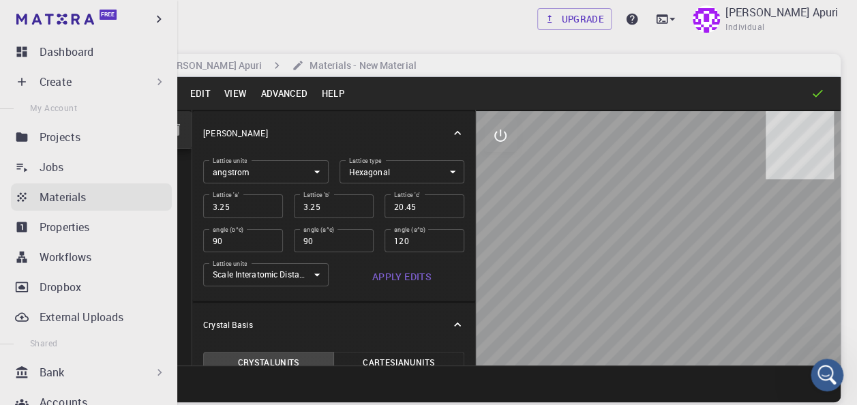
click at [44, 198] on p "Materials" at bounding box center [63, 197] width 46 height 16
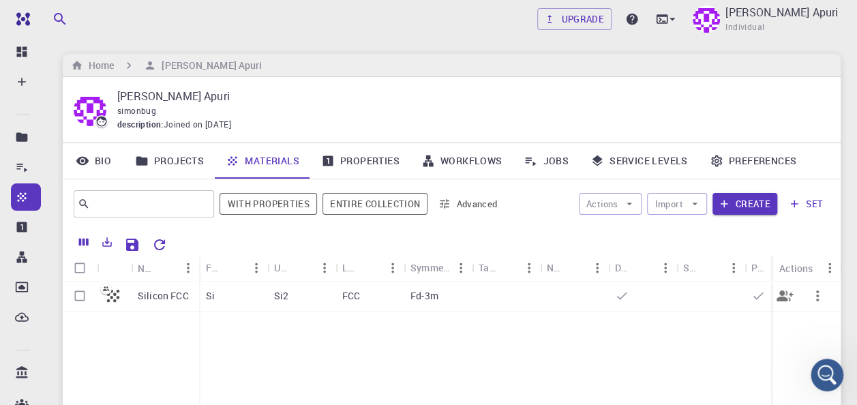
click at [819, 308] on button "button" at bounding box center [817, 296] width 33 height 33
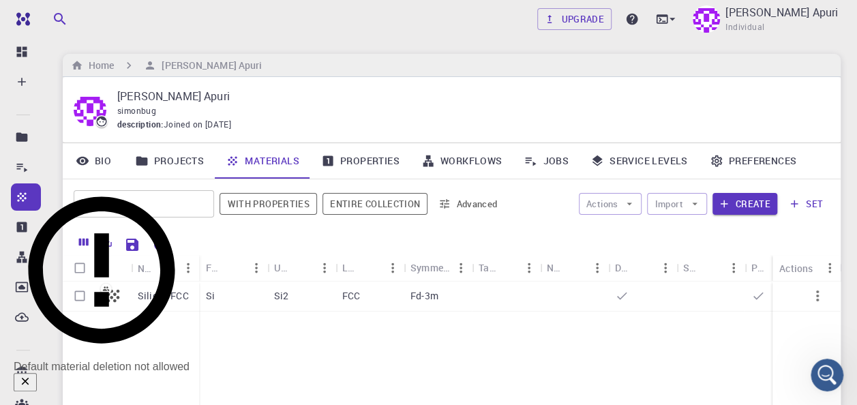
click at [31, 375] on icon "Close" at bounding box center [25, 381] width 12 height 12
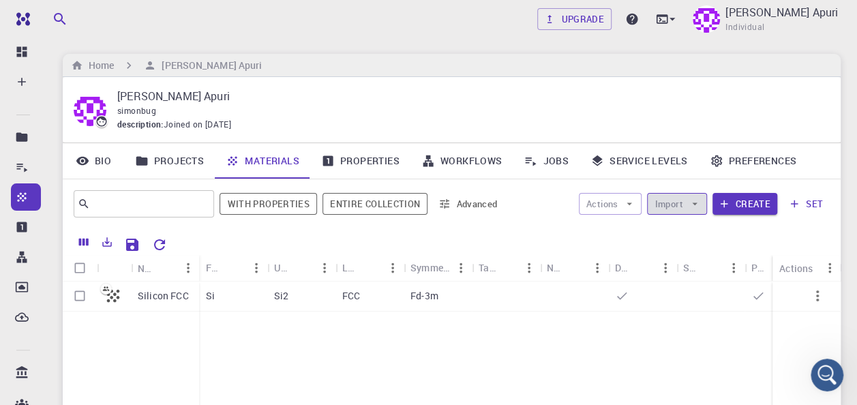
click at [698, 204] on icon "button" at bounding box center [695, 204] width 12 height 12
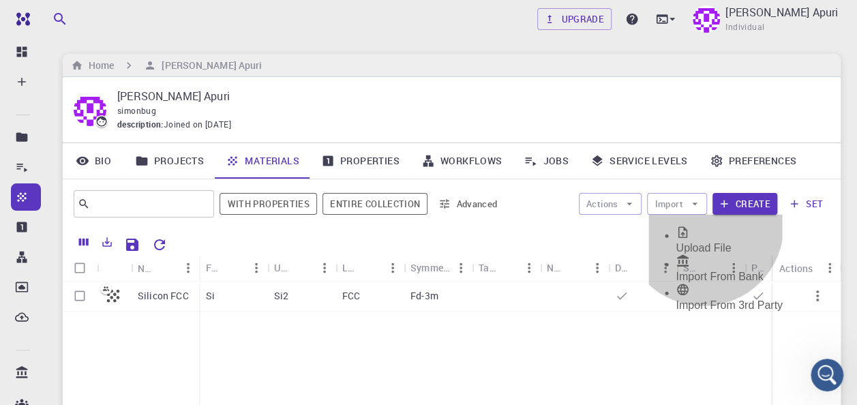
click at [703, 242] on span "Upload File" at bounding box center [703, 248] width 55 height 12
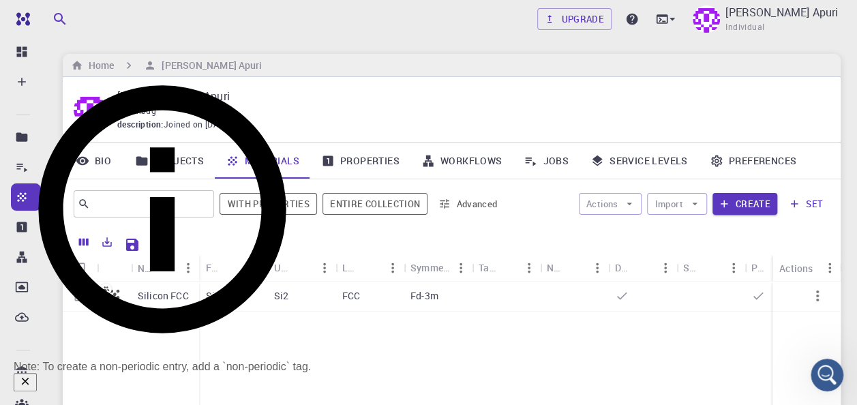
click at [29, 378] on icon "Close" at bounding box center [26, 382] width 8 height 8
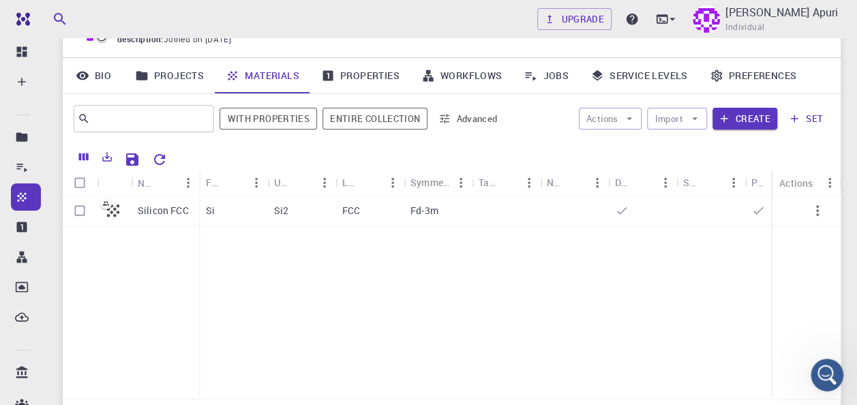
scroll to position [90, 0]
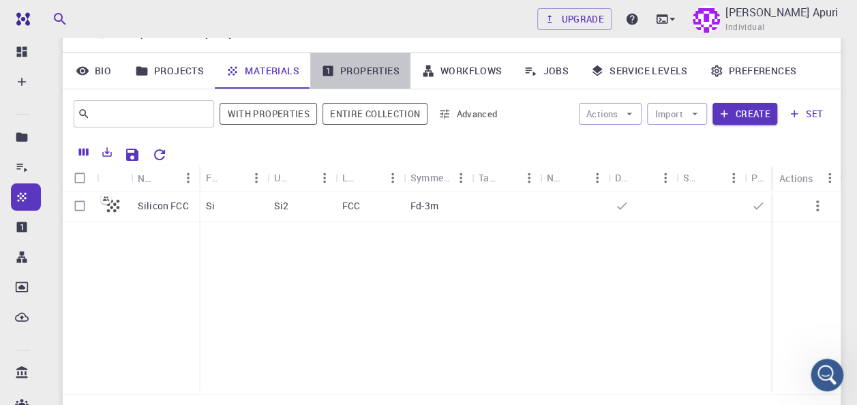
click at [353, 68] on link "Properties" at bounding box center [360, 70] width 100 height 35
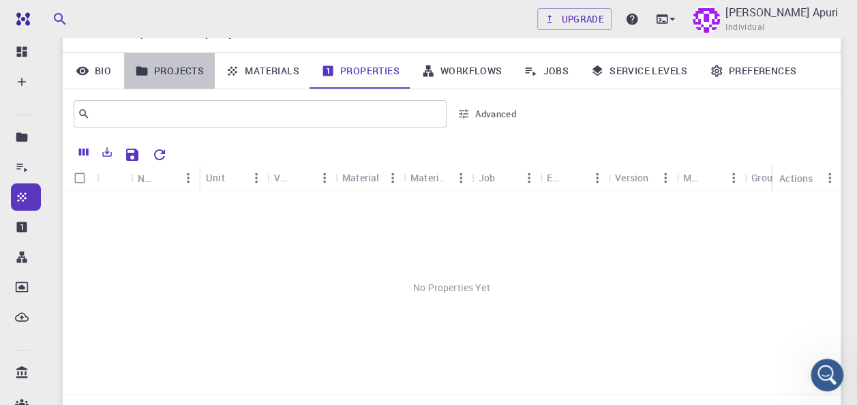
click at [190, 68] on link "Projects" at bounding box center [169, 70] width 91 height 35
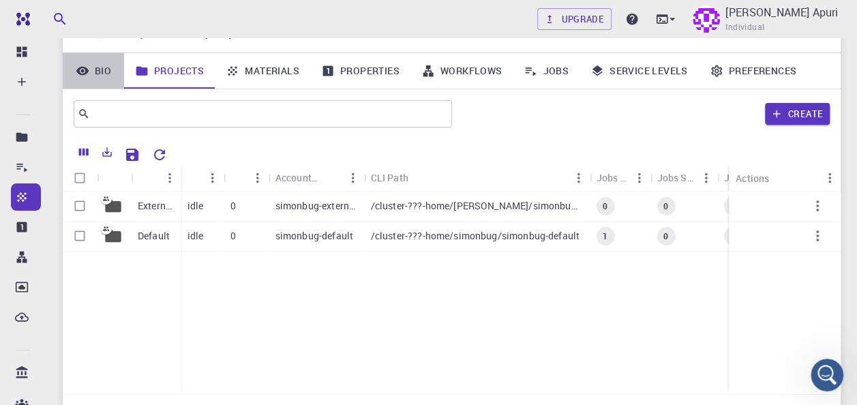
click at [109, 71] on link "Bio" at bounding box center [93, 70] width 61 height 35
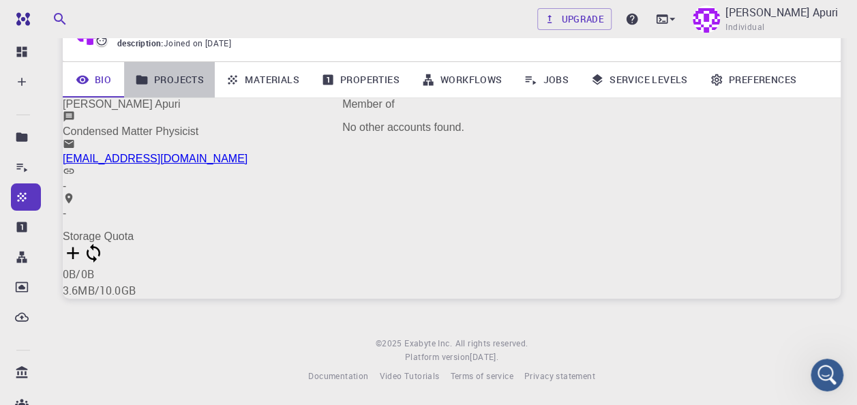
click at [186, 75] on link "Projects" at bounding box center [169, 79] width 91 height 35
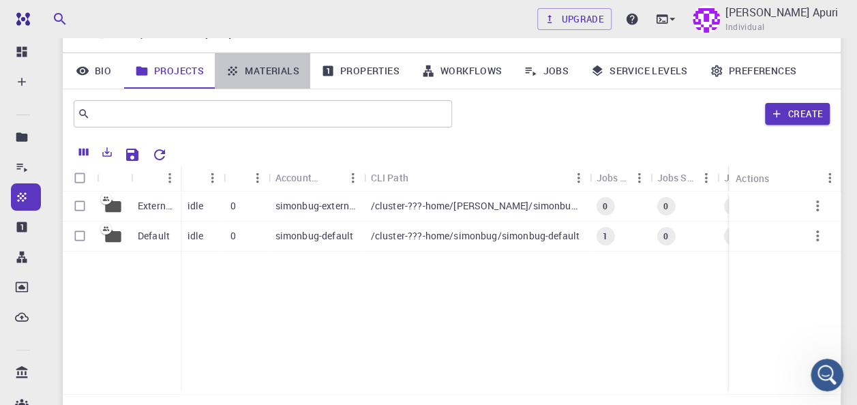
click at [259, 68] on link "Materials" at bounding box center [262, 70] width 95 height 35
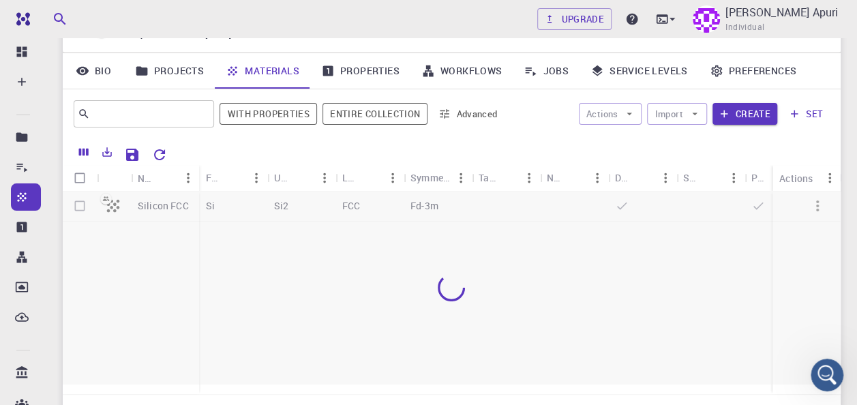
click at [259, 68] on link "Materials" at bounding box center [262, 70] width 95 height 35
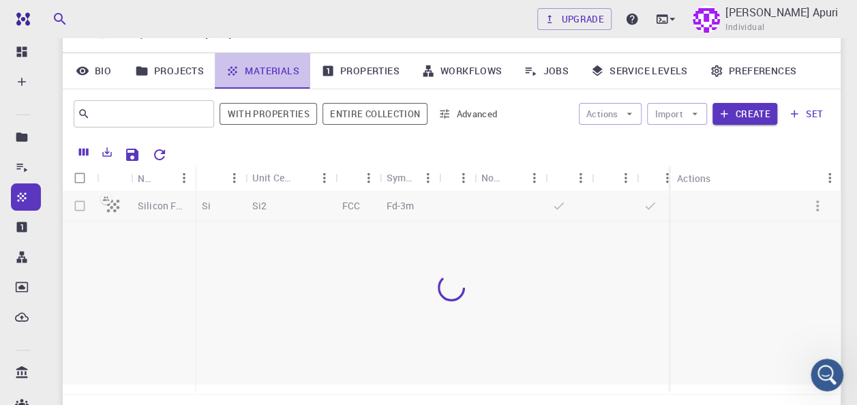
click at [259, 68] on link "Materials" at bounding box center [262, 70] width 95 height 35
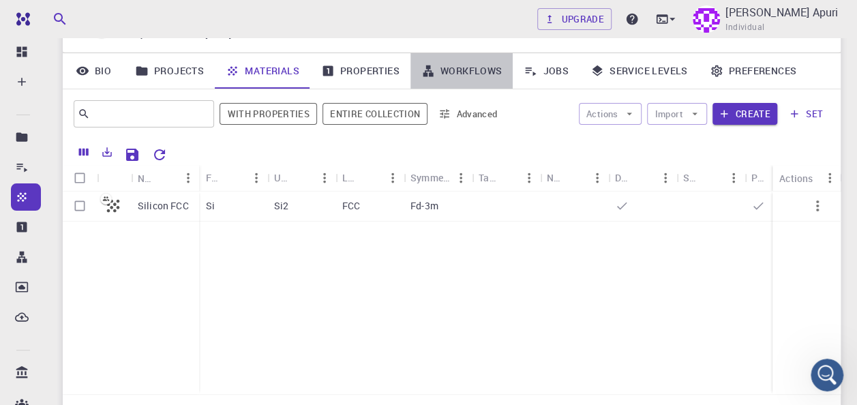
click at [447, 72] on link "Workflows" at bounding box center [462, 70] width 103 height 35
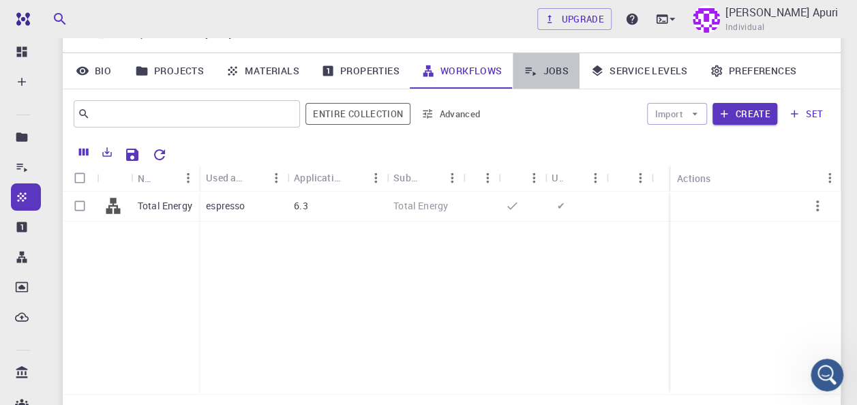
click at [549, 71] on link "Jobs" at bounding box center [546, 70] width 67 height 35
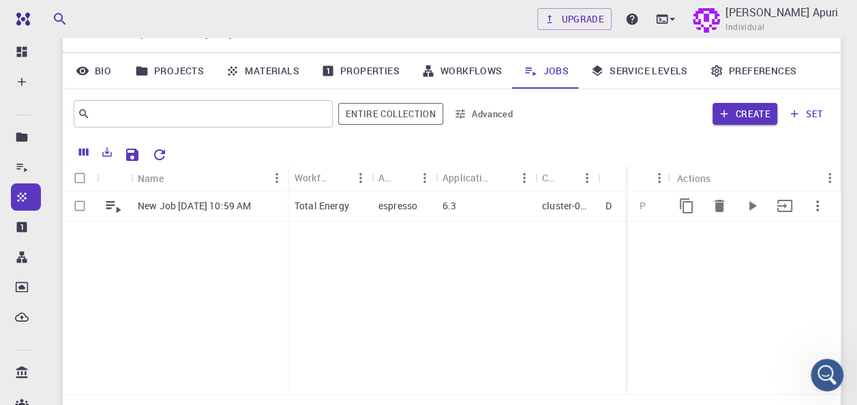
click at [580, 207] on p "cluster-001" at bounding box center [566, 206] width 49 height 14
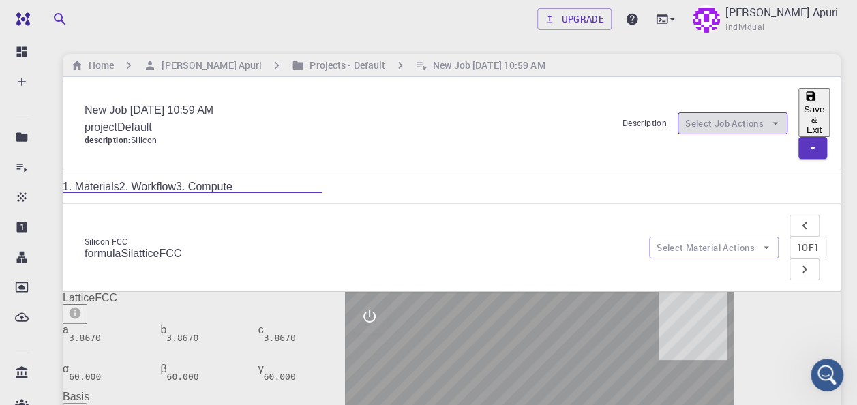
click at [769, 117] on icon "button" at bounding box center [775, 123] width 12 height 12
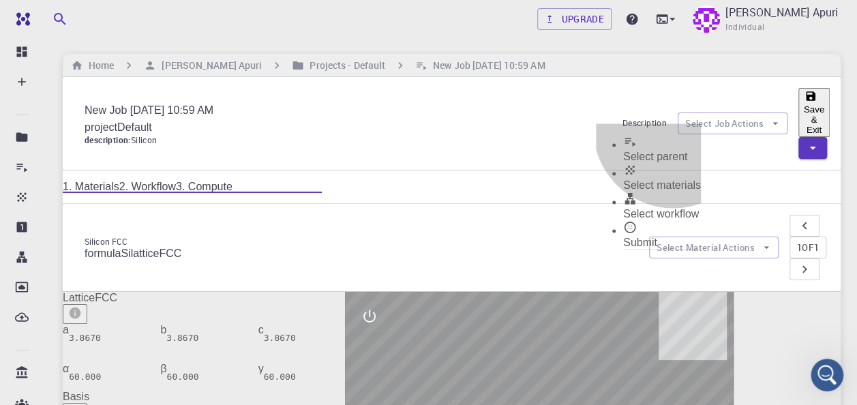
click at [673, 179] on span "Select materials" at bounding box center [662, 185] width 78 height 12
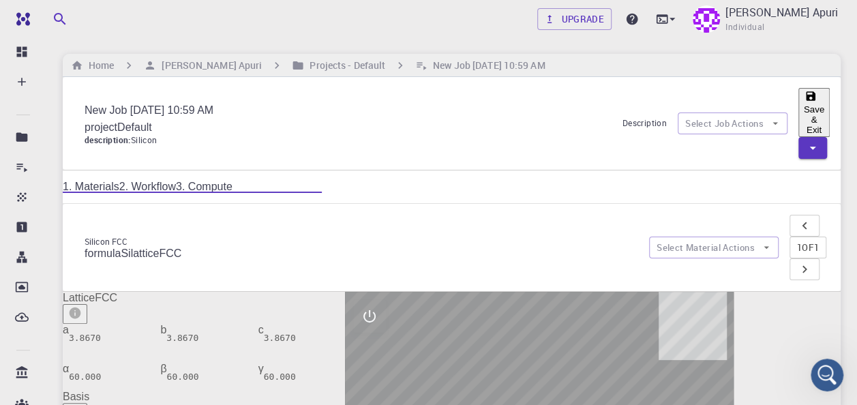
click at [760, 241] on icon "button" at bounding box center [766, 247] width 12 height 12
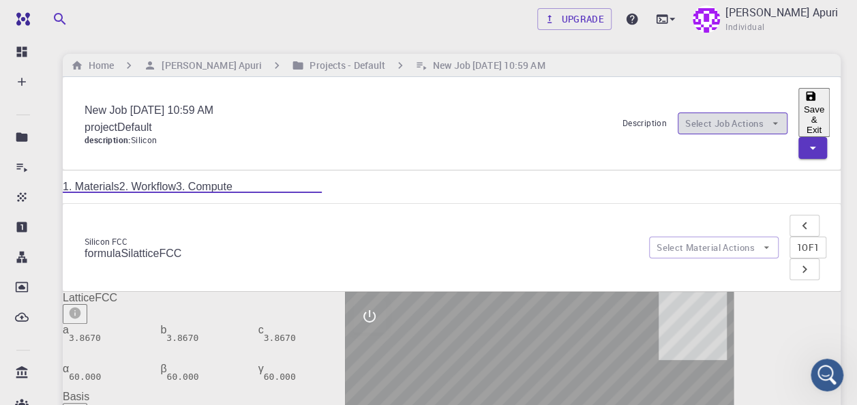
click at [769, 117] on icon "button" at bounding box center [775, 123] width 12 height 12
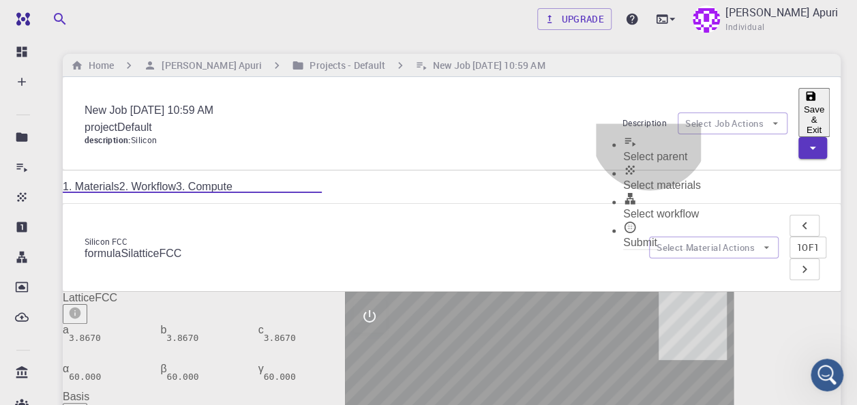
click at [650, 237] on span "Submit" at bounding box center [640, 243] width 34 height 12
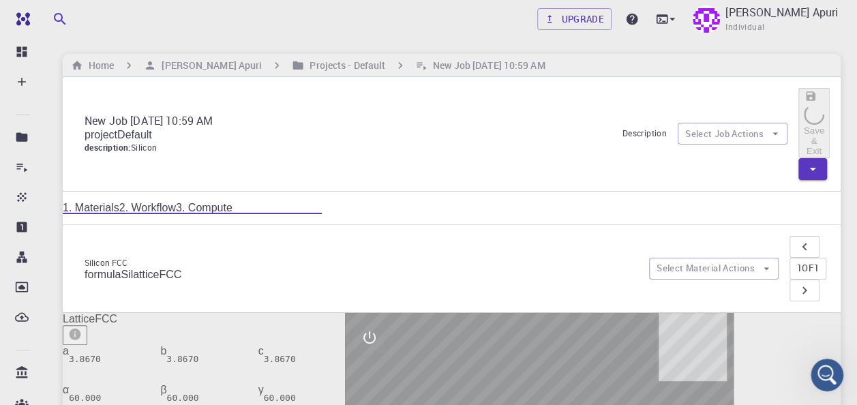
click at [80, 138] on icon at bounding box center [82, 143] width 13 height 10
click at [89, 138] on icon at bounding box center [82, 143] width 13 height 10
click at [454, 63] on h6 "New Job [DATE] 10:59 AM" at bounding box center [486, 65] width 117 height 15
